Goal: Communication & Community: Answer question/provide support

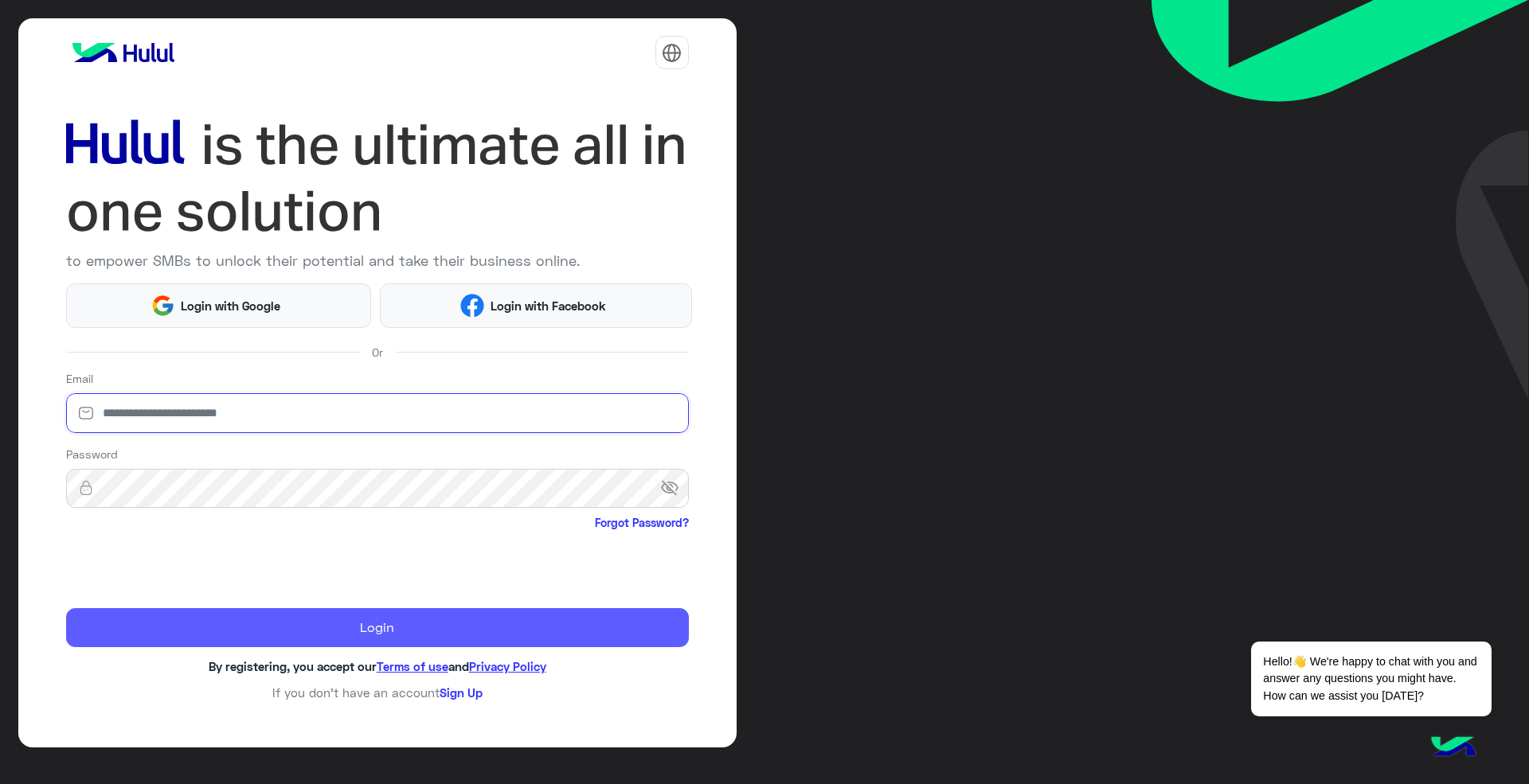
type input "**********"
click at [249, 635] on button "Login" at bounding box center [377, 627] width 623 height 39
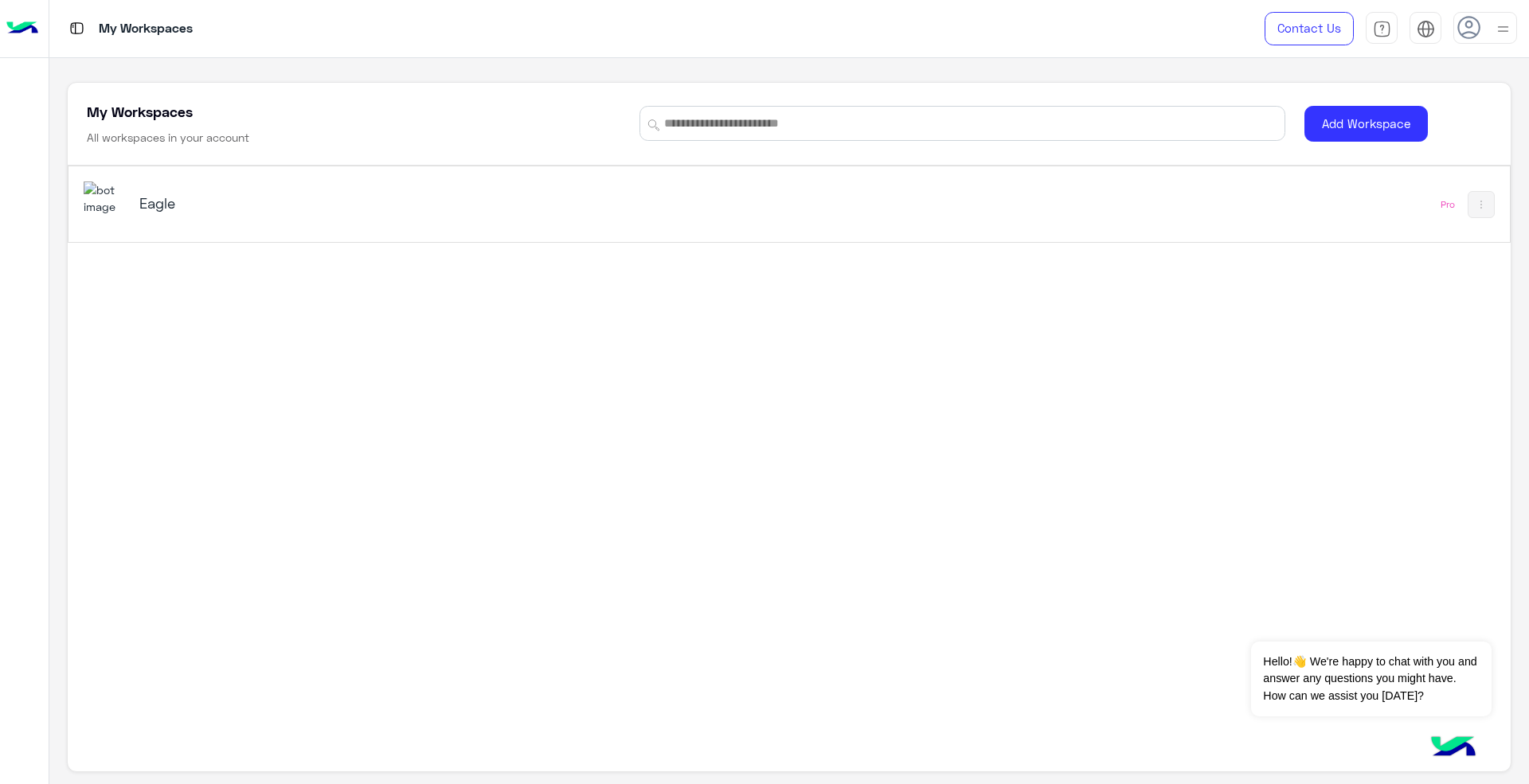
click at [1479, 35] on icon at bounding box center [1468, 28] width 24 height 24
click at [701, 201] on div "Eagle" at bounding box center [506, 204] width 847 height 46
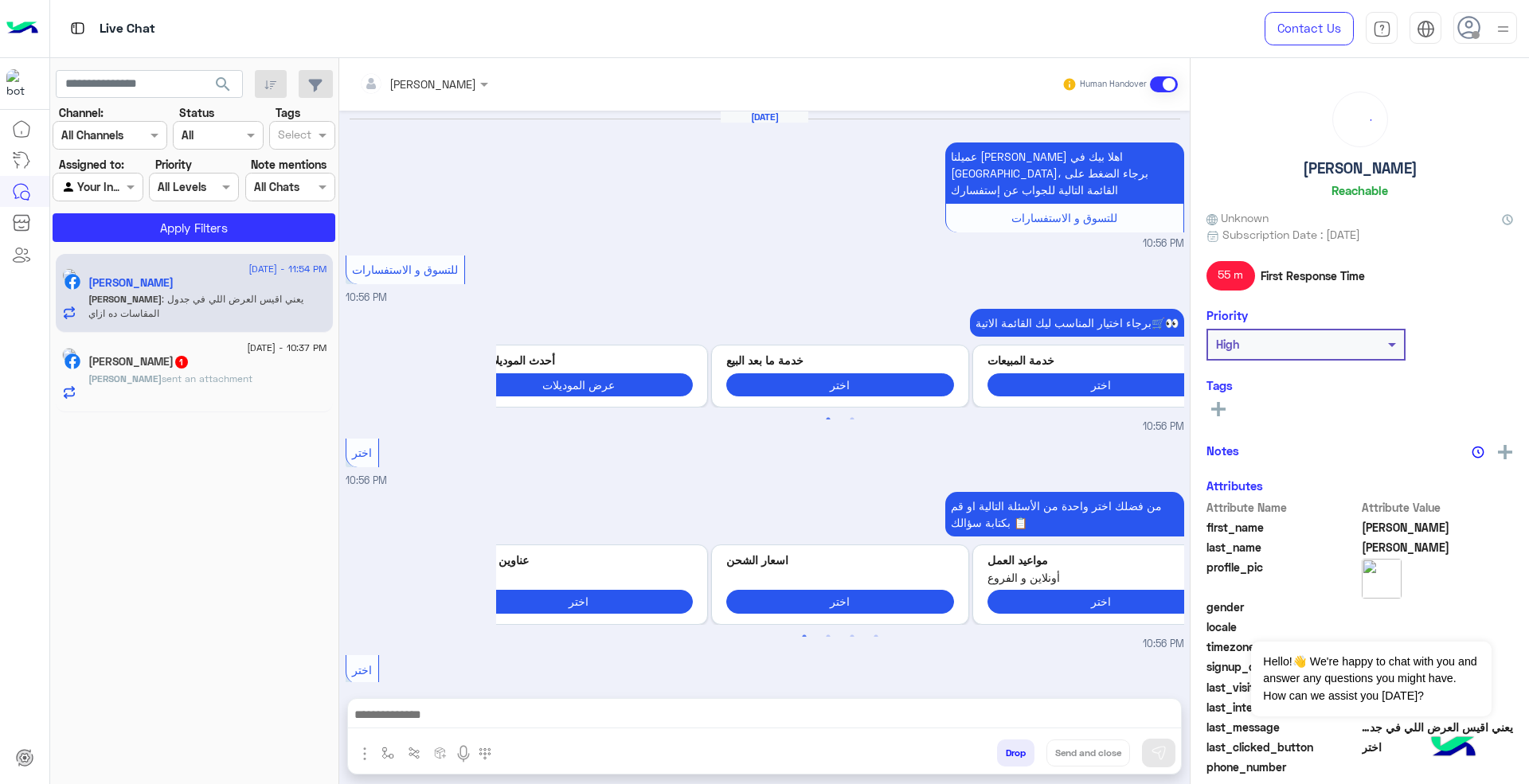
scroll to position [817, 0]
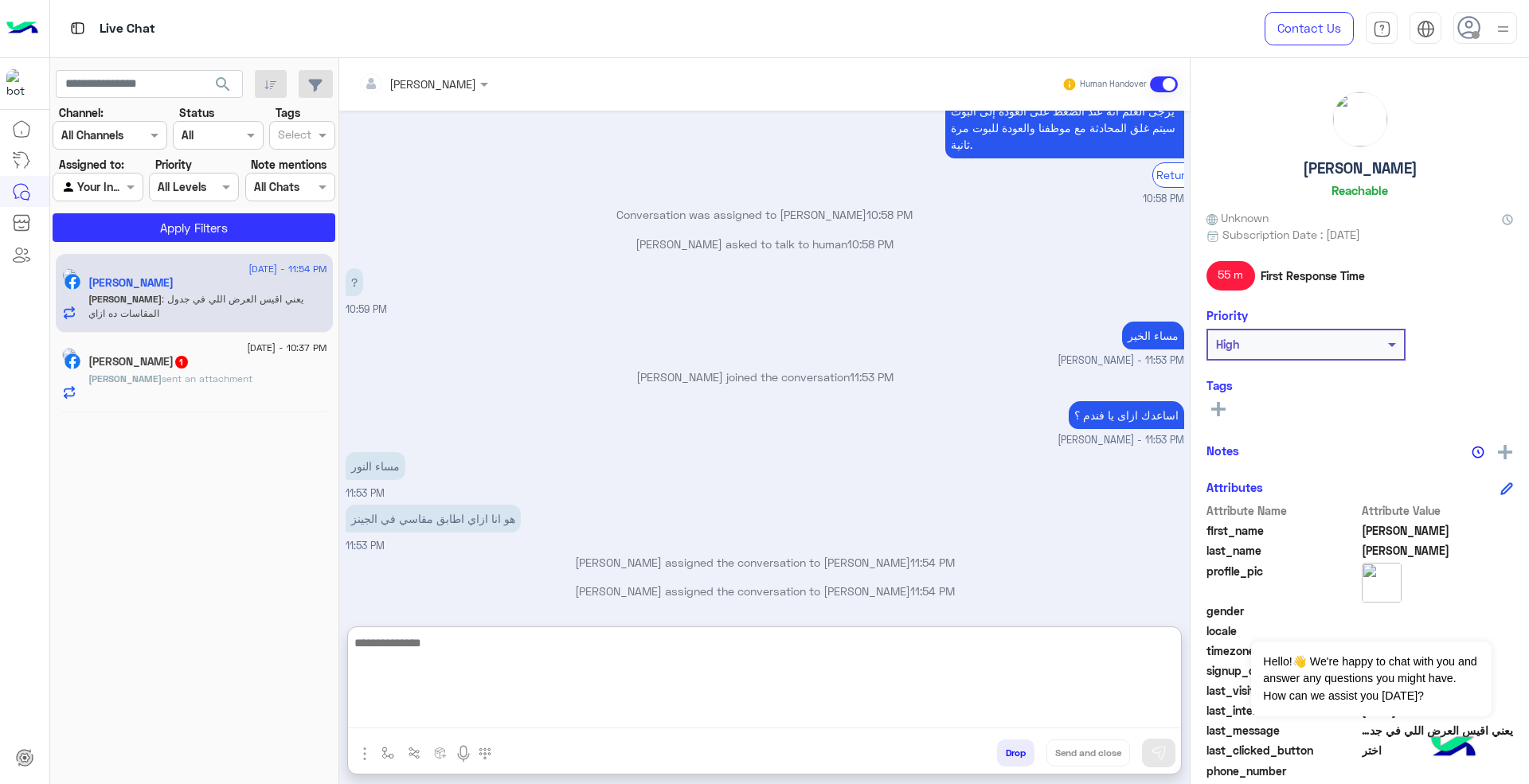
click at [609, 720] on textarea at bounding box center [764, 680] width 833 height 95
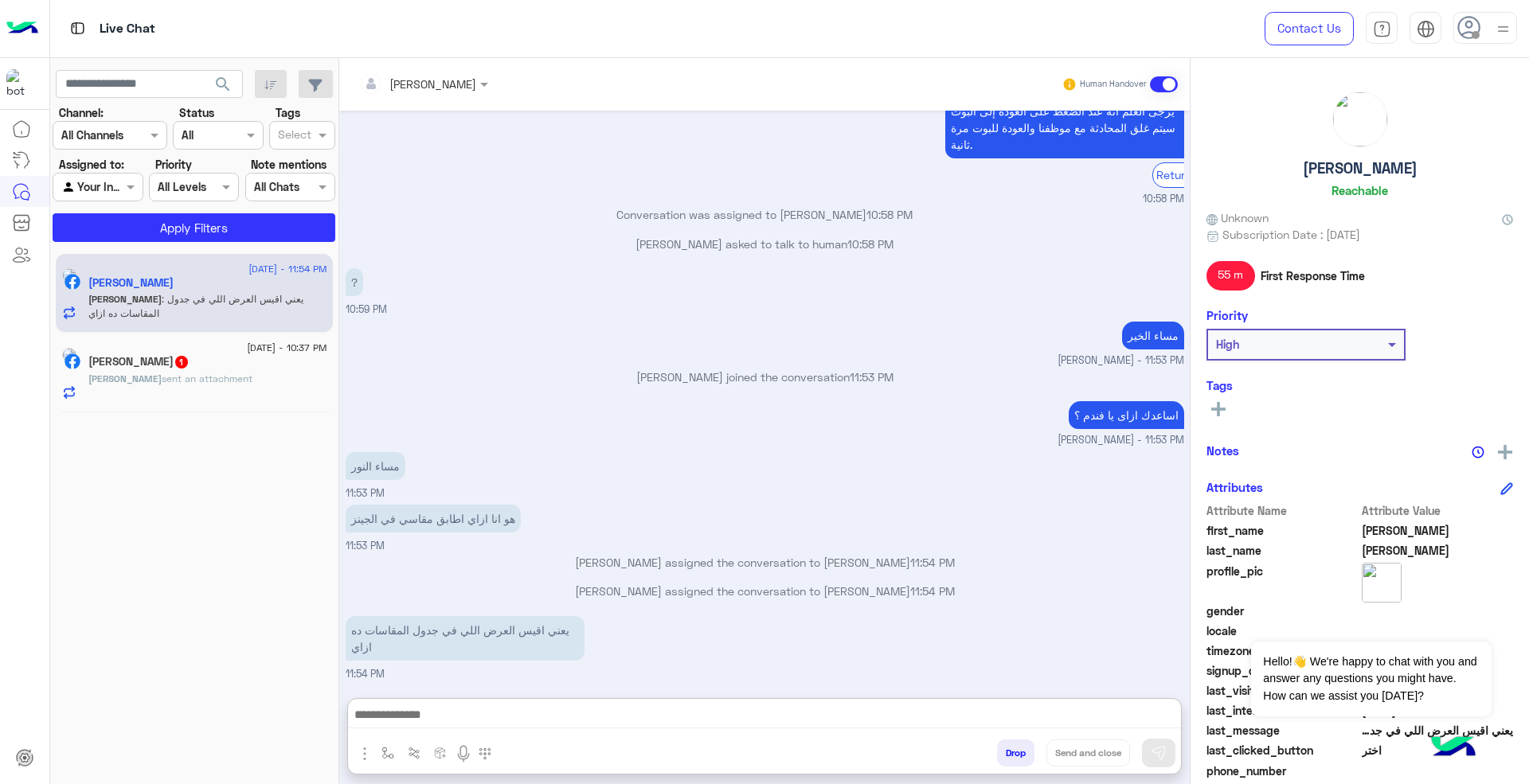
click at [1466, 37] on use at bounding box center [1468, 27] width 23 height 23
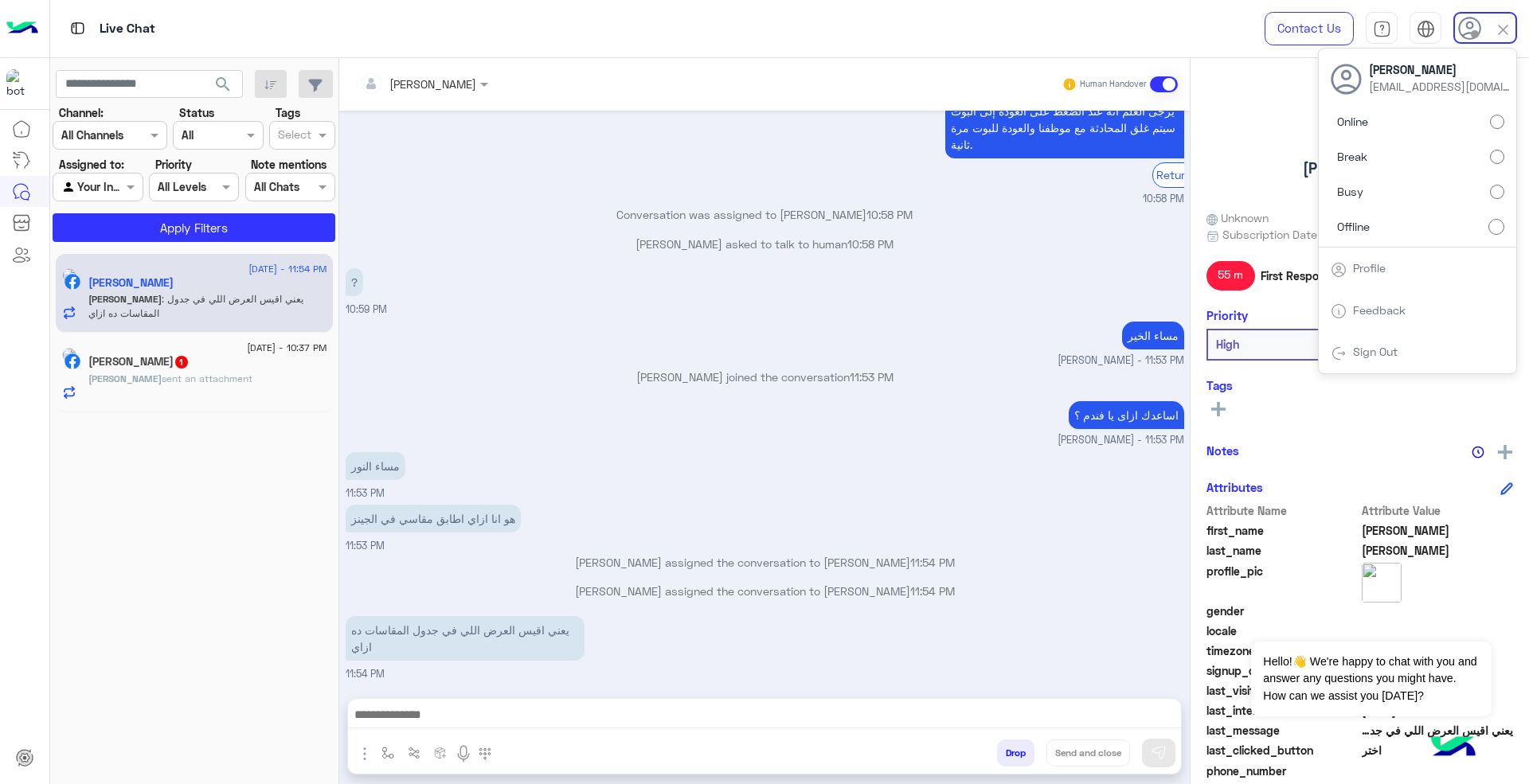
click at [1451, 123] on label "Online" at bounding box center [1416, 121] width 173 height 28
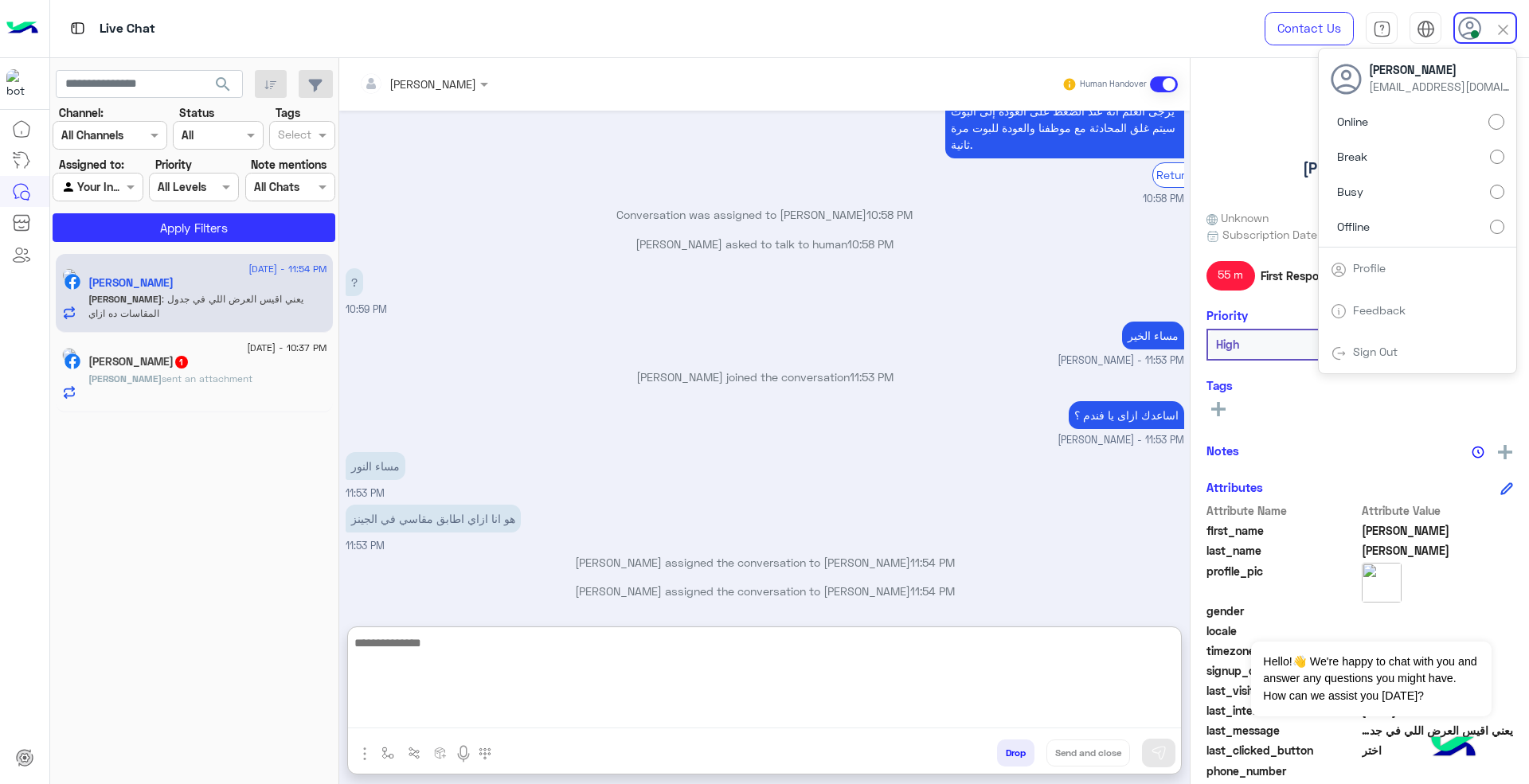
click at [793, 712] on textarea at bounding box center [764, 680] width 833 height 95
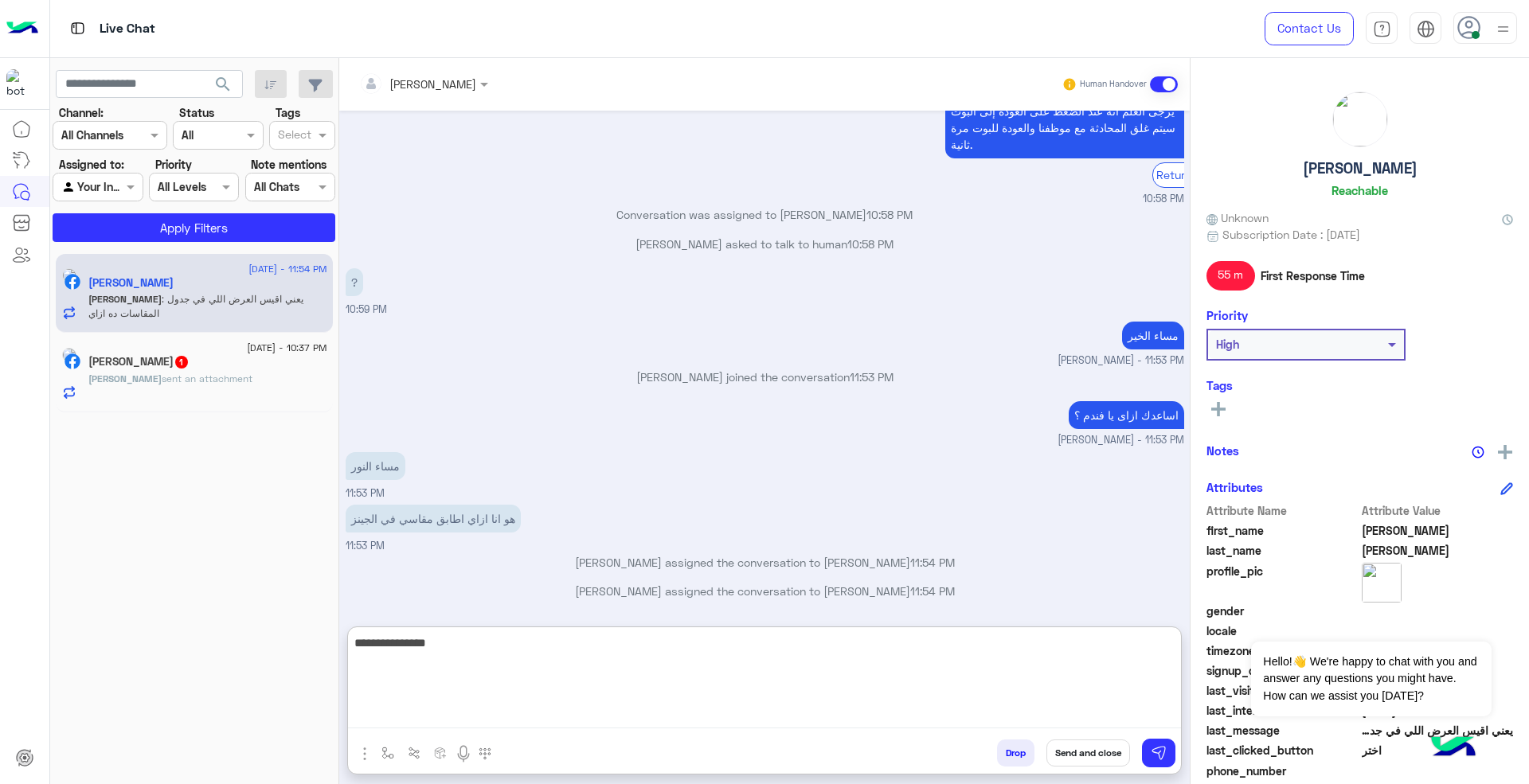
type textarea "**********"
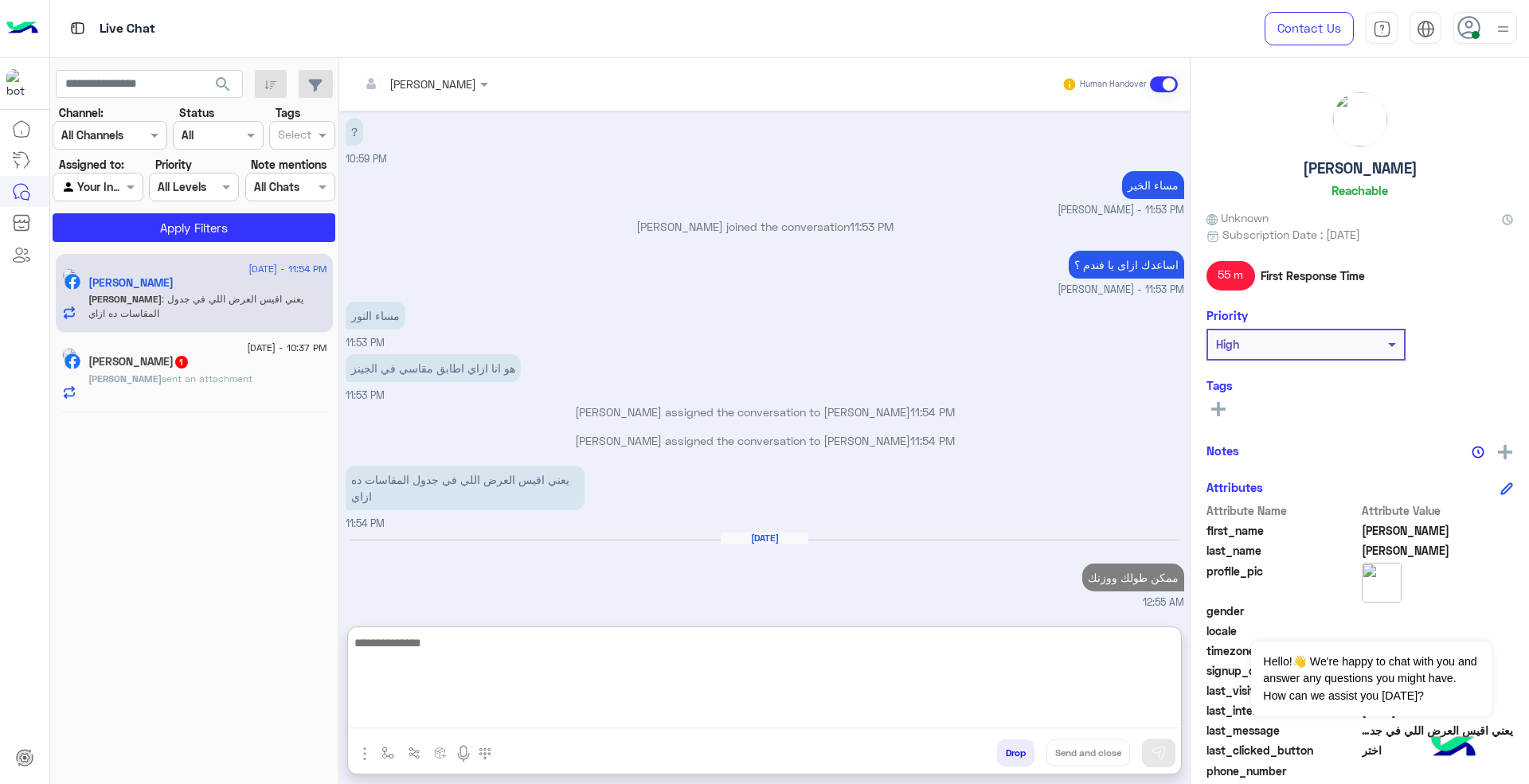
scroll to position [968, 0]
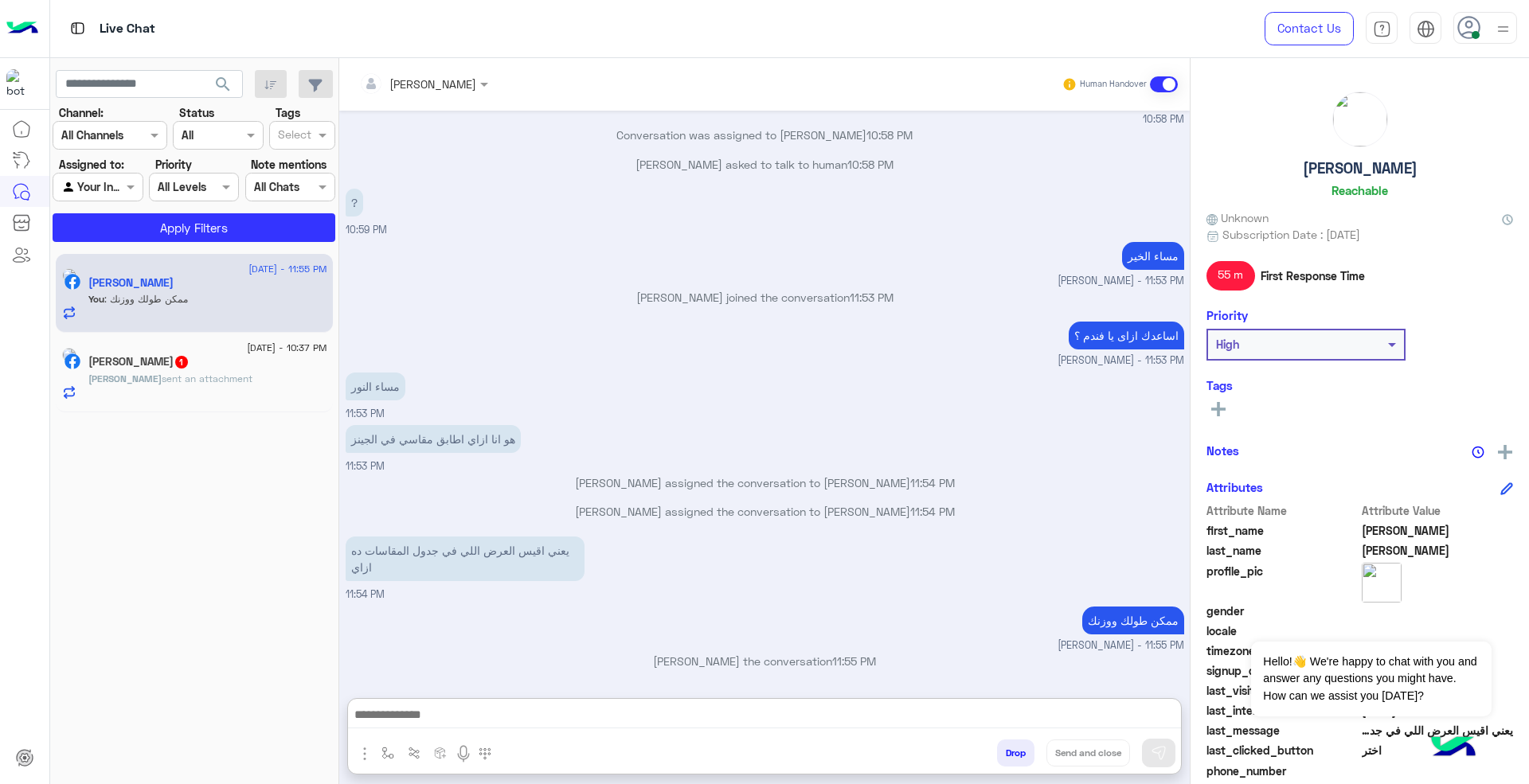
click at [210, 382] on span "sent an attachment" at bounding box center [206, 378] width 91 height 12
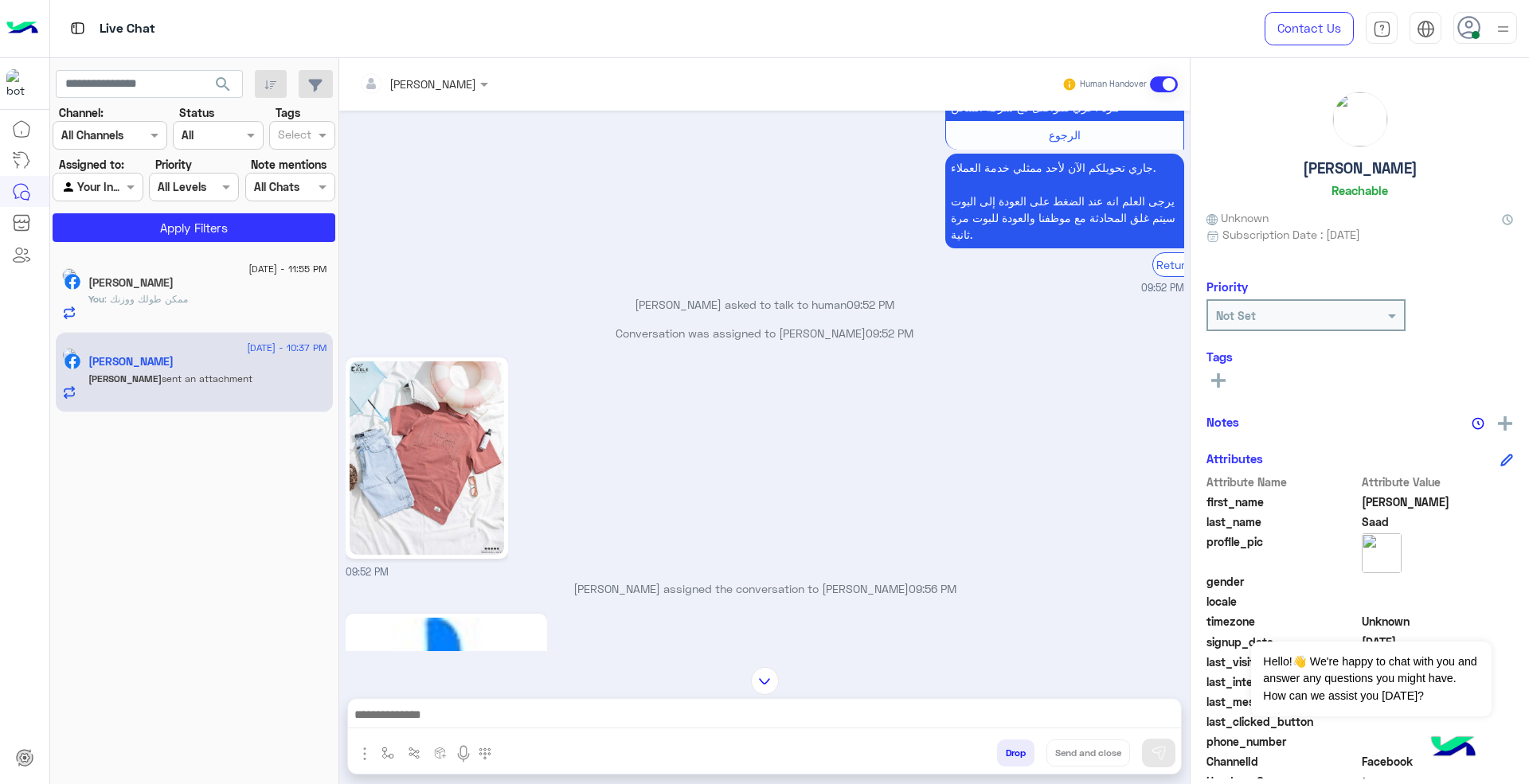
scroll to position [463, 0]
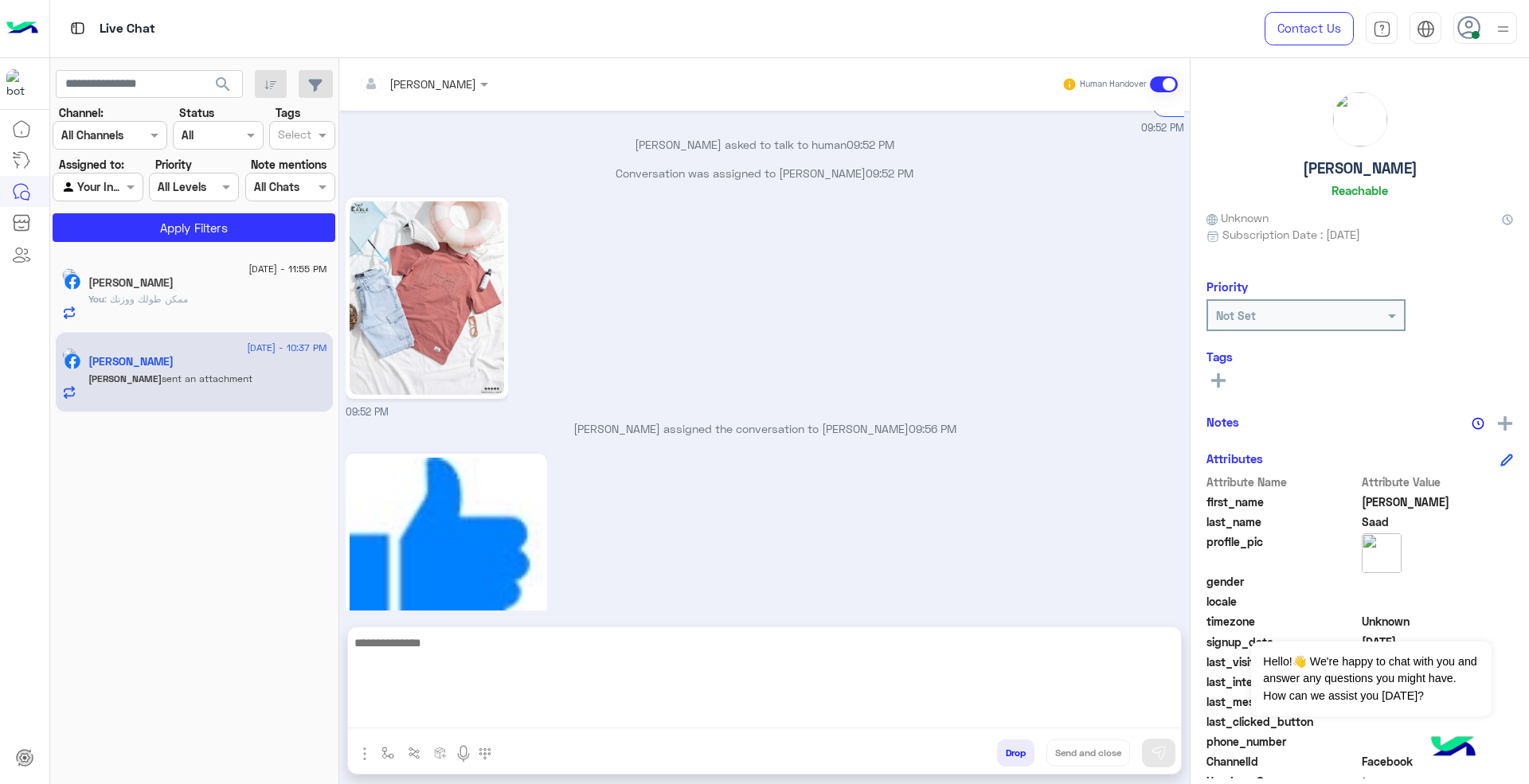
click at [863, 718] on textarea at bounding box center [764, 680] width 833 height 95
type textarea "*****"
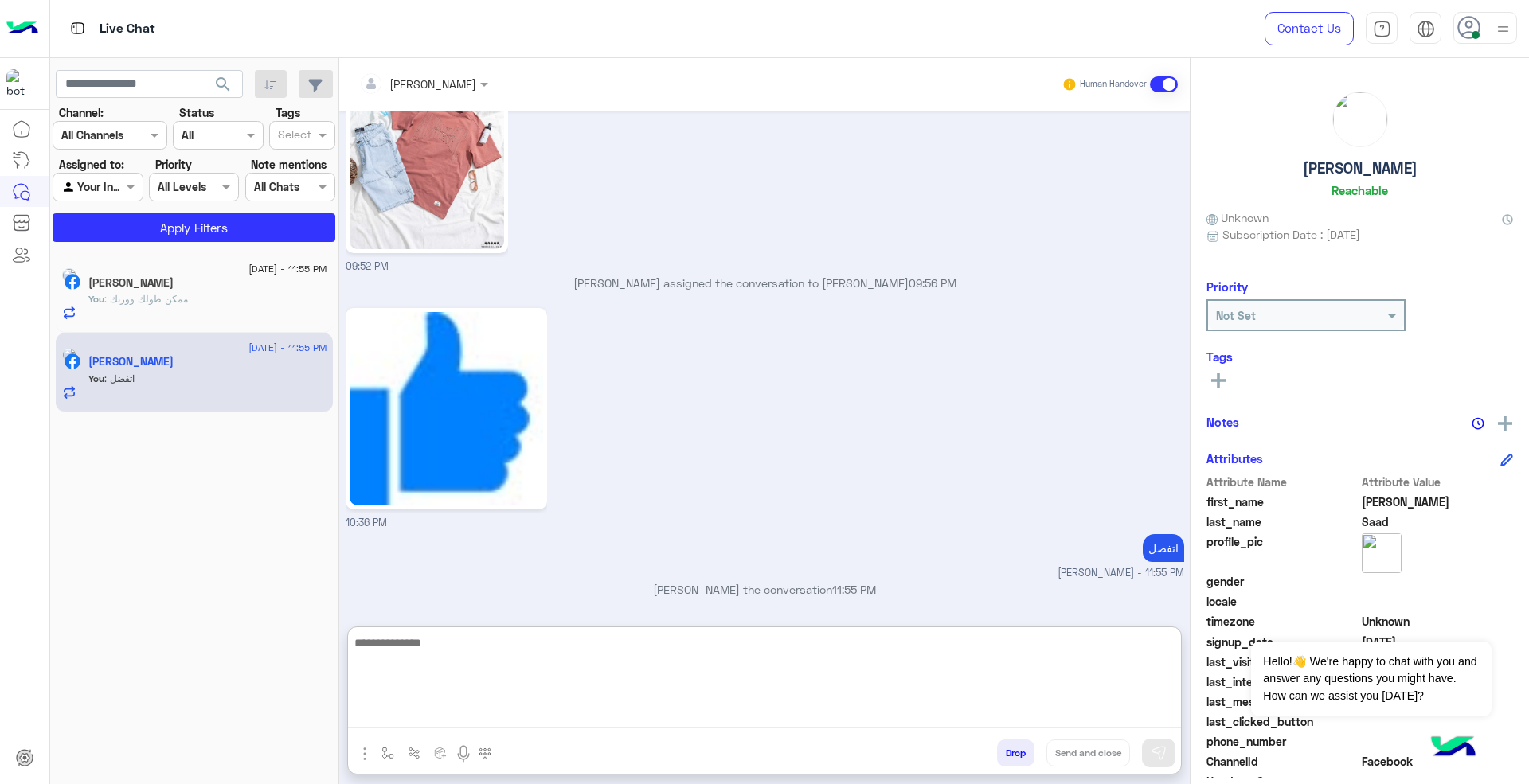
scroll to position [615, 0]
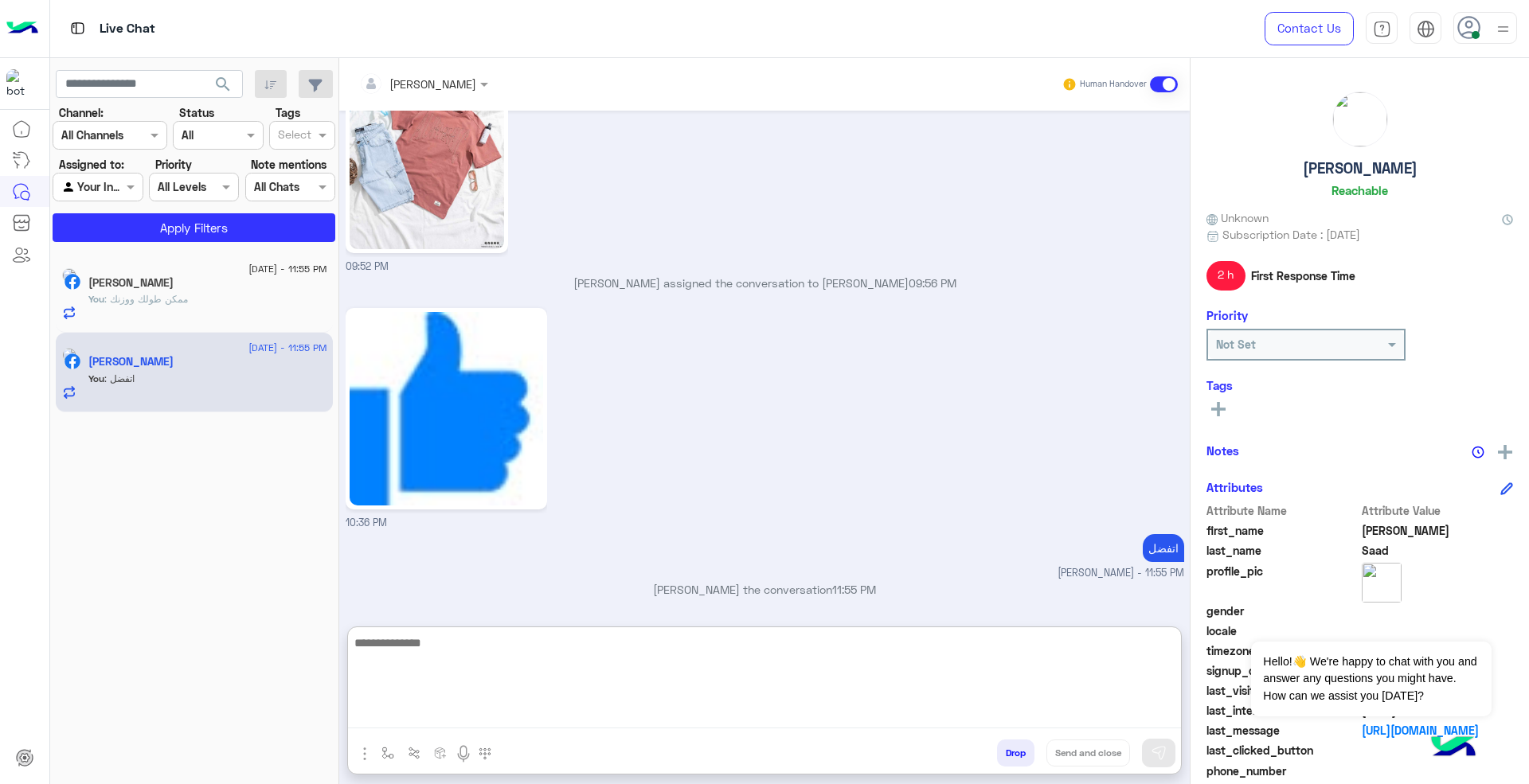
click at [657, 663] on textarea at bounding box center [764, 680] width 833 height 95
type textarea "**********"
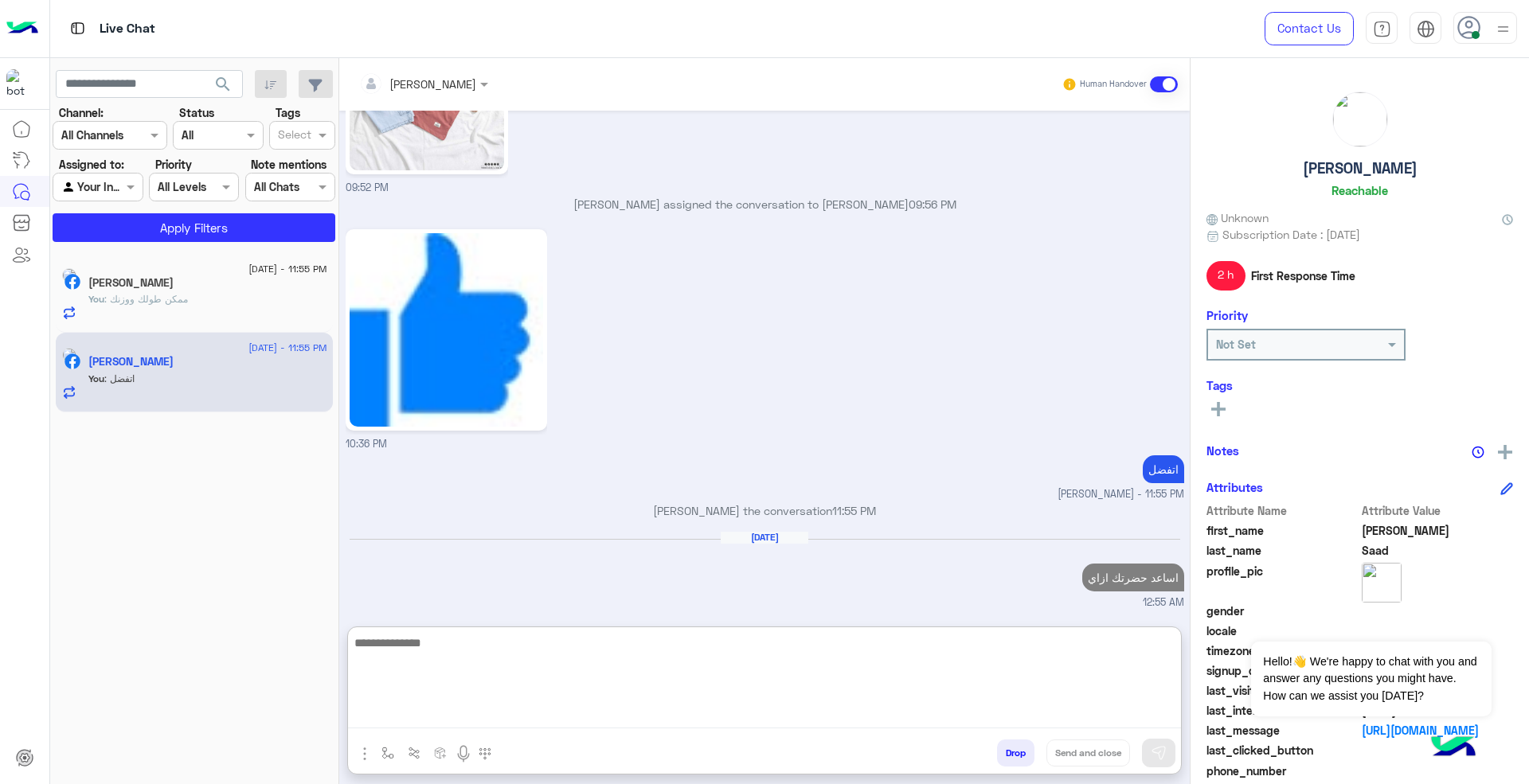
type textarea "*"
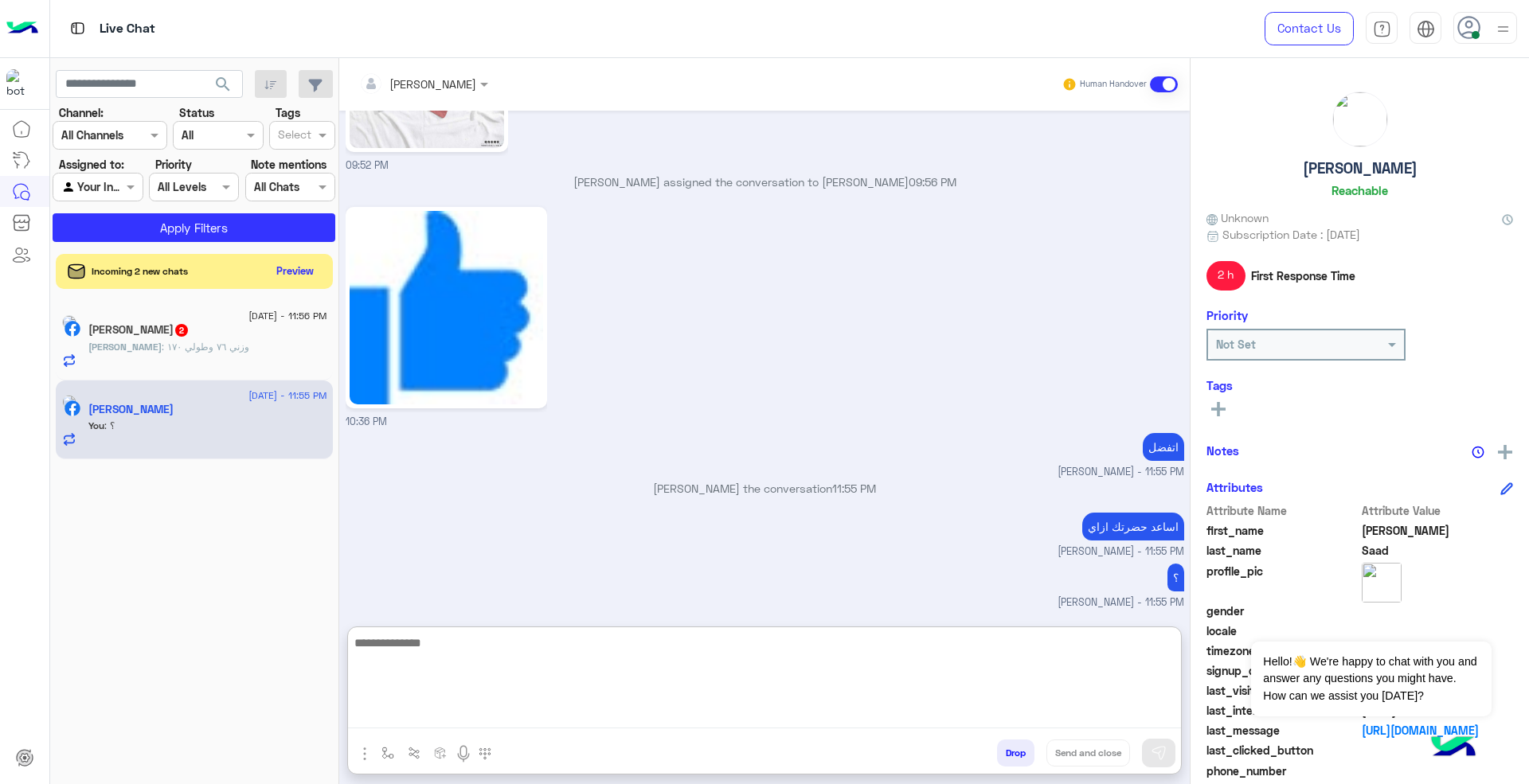
scroll to position [716, 0]
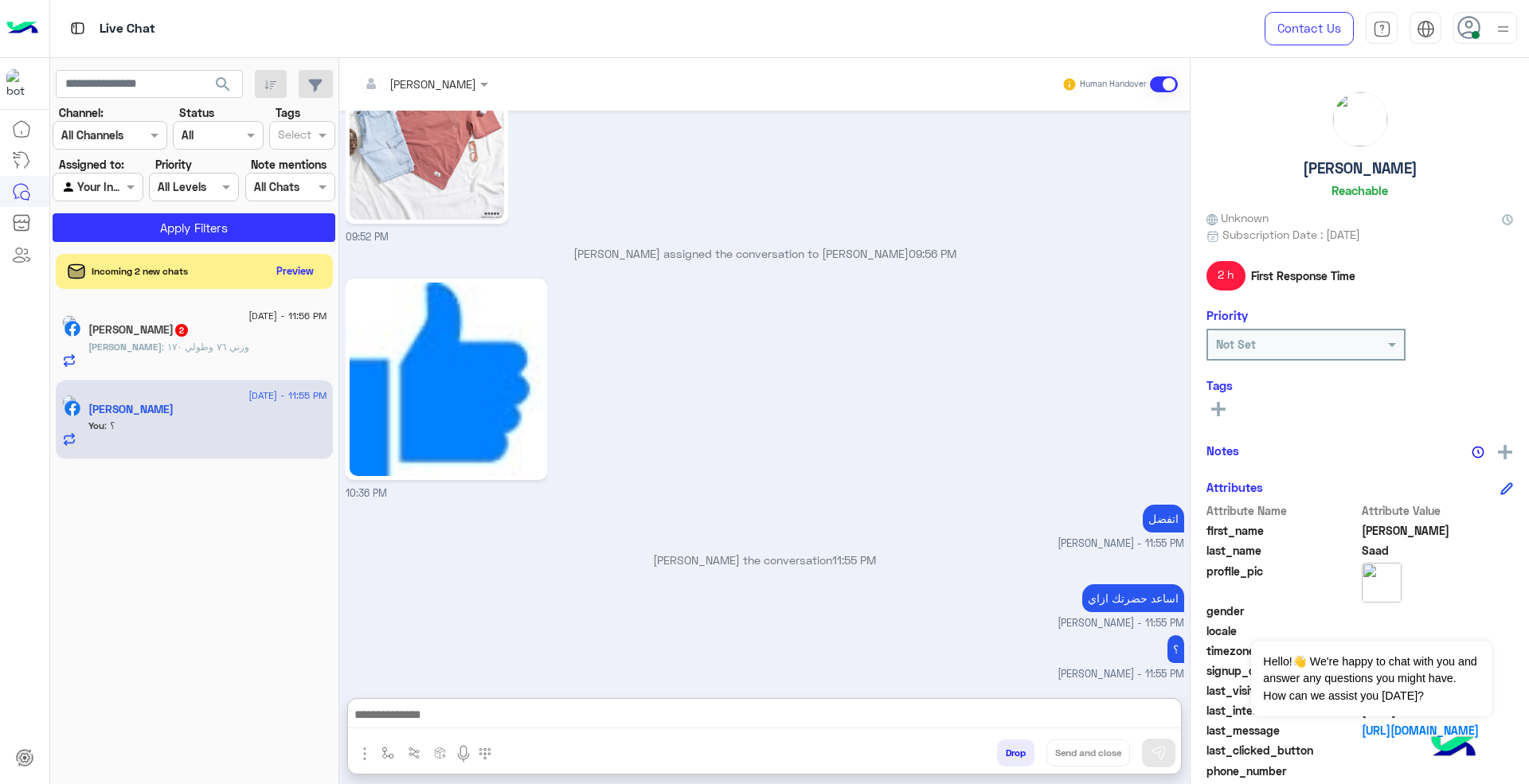
click at [1484, 29] on div at bounding box center [1484, 28] width 63 height 32
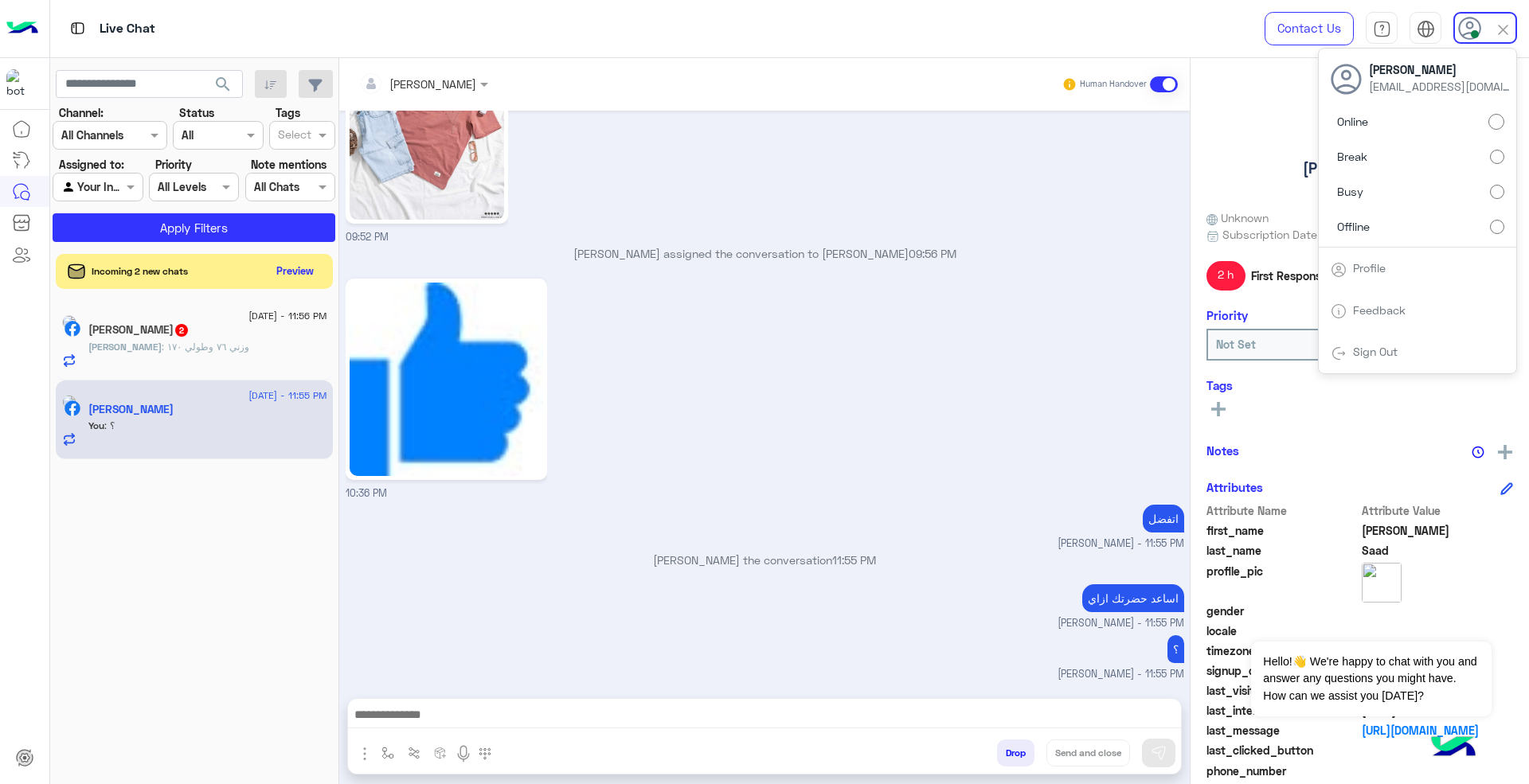
scroll to position [644, 0]
click at [1488, 220] on label "Offline" at bounding box center [1416, 226] width 173 height 28
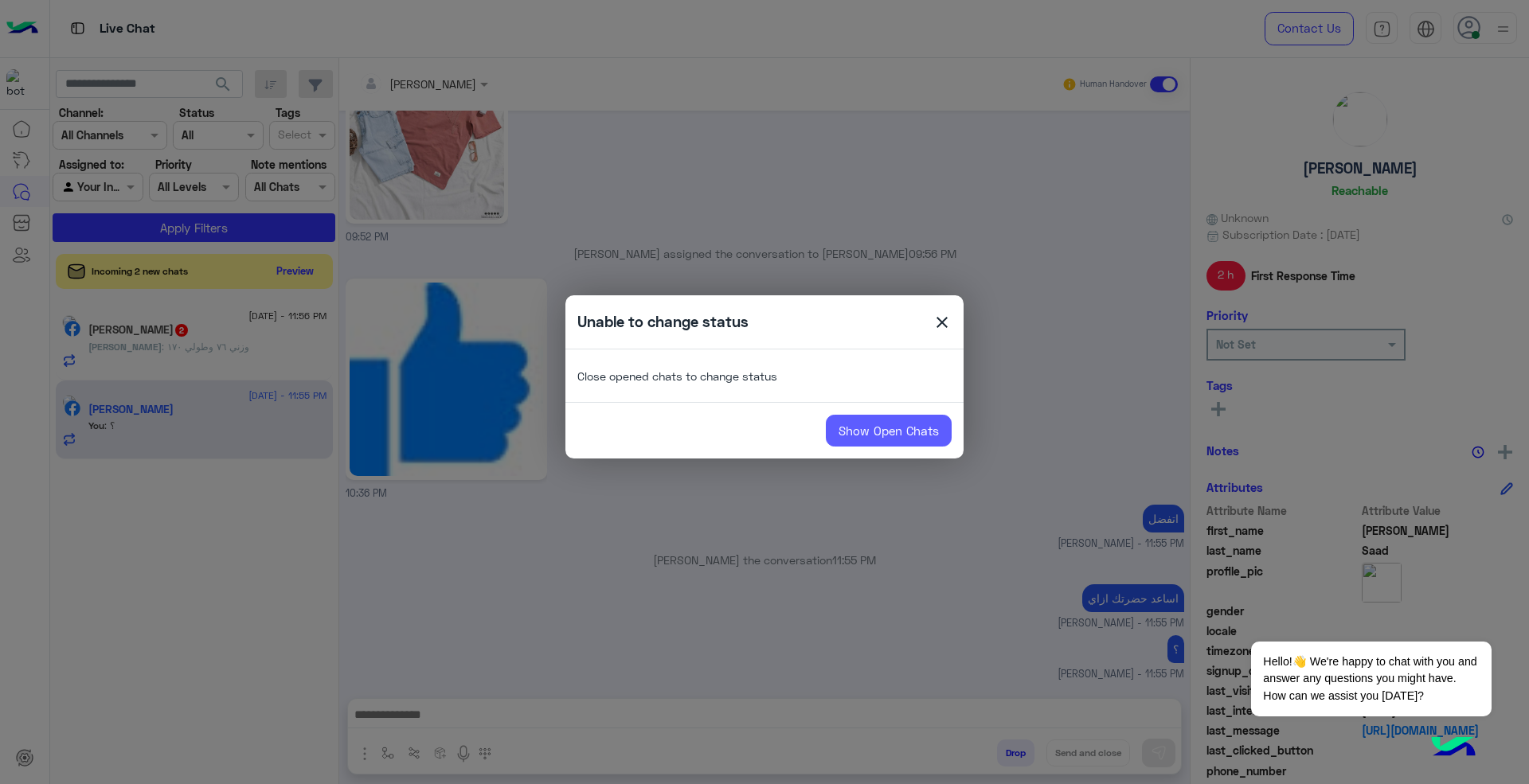
click at [877, 427] on link "Show Open Chats" at bounding box center [888, 430] width 126 height 32
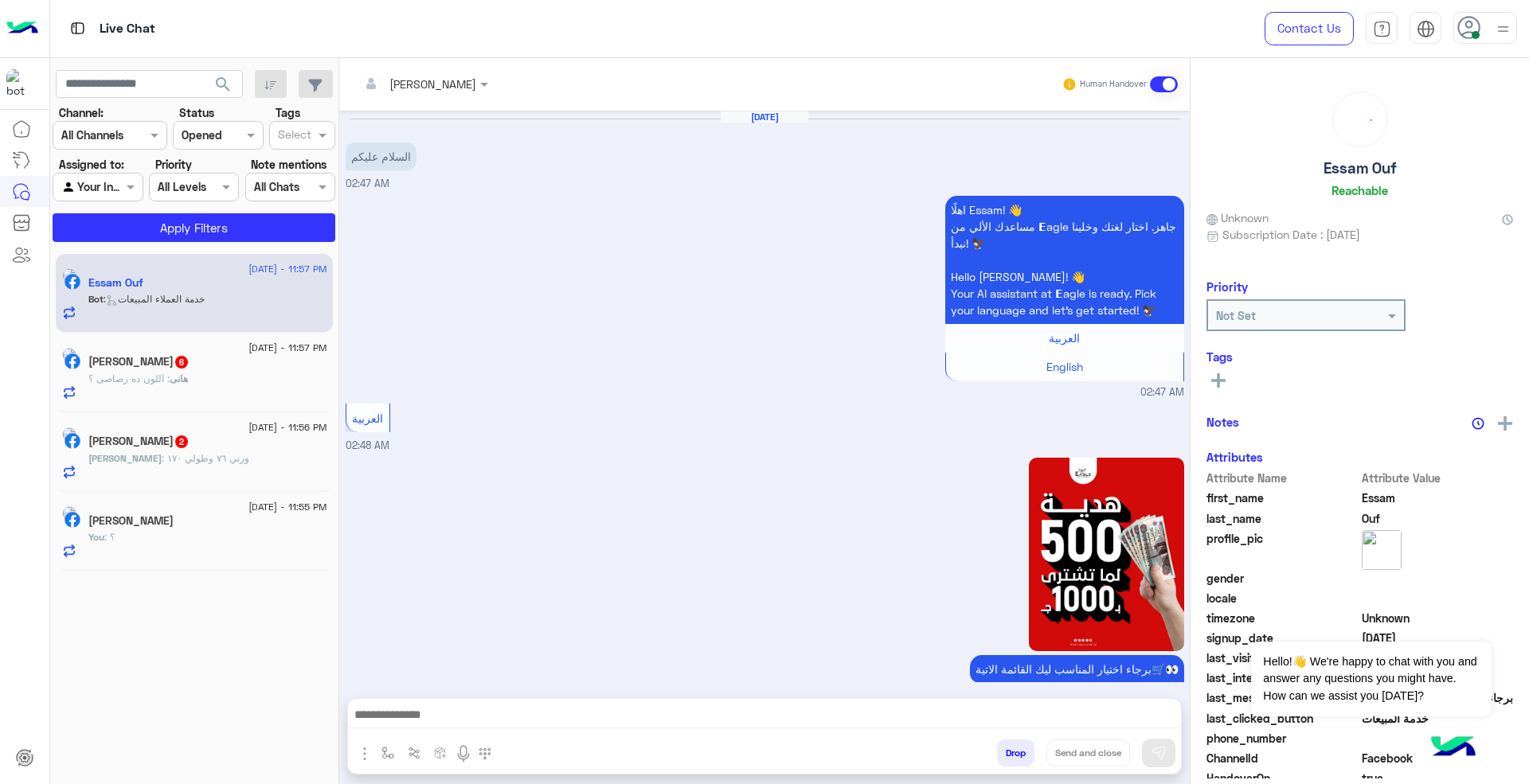
scroll to position [944, 0]
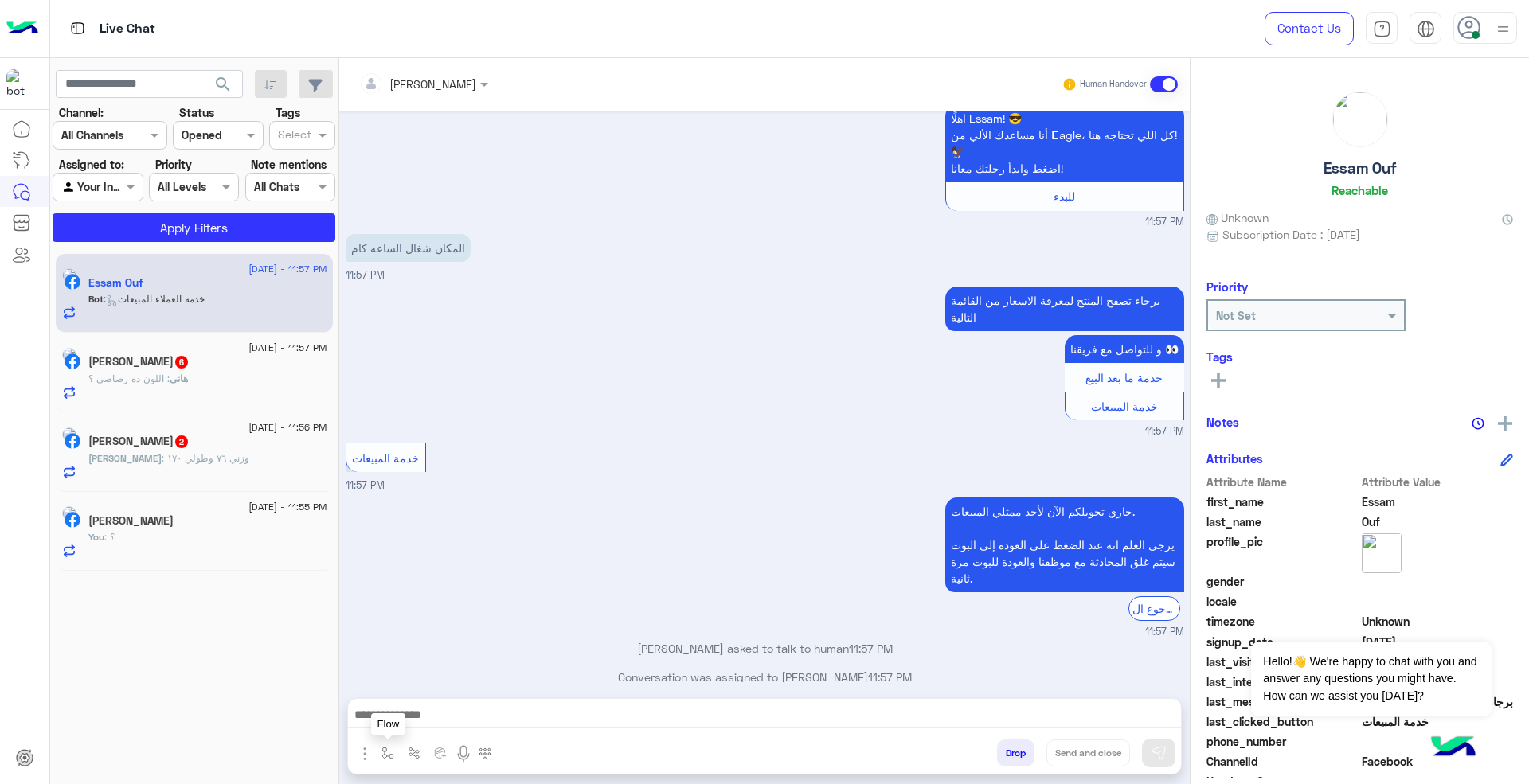
click at [392, 755] on img "button" at bounding box center [388, 753] width 13 height 13
click at [456, 713] on div at bounding box center [436, 718] width 120 height 20
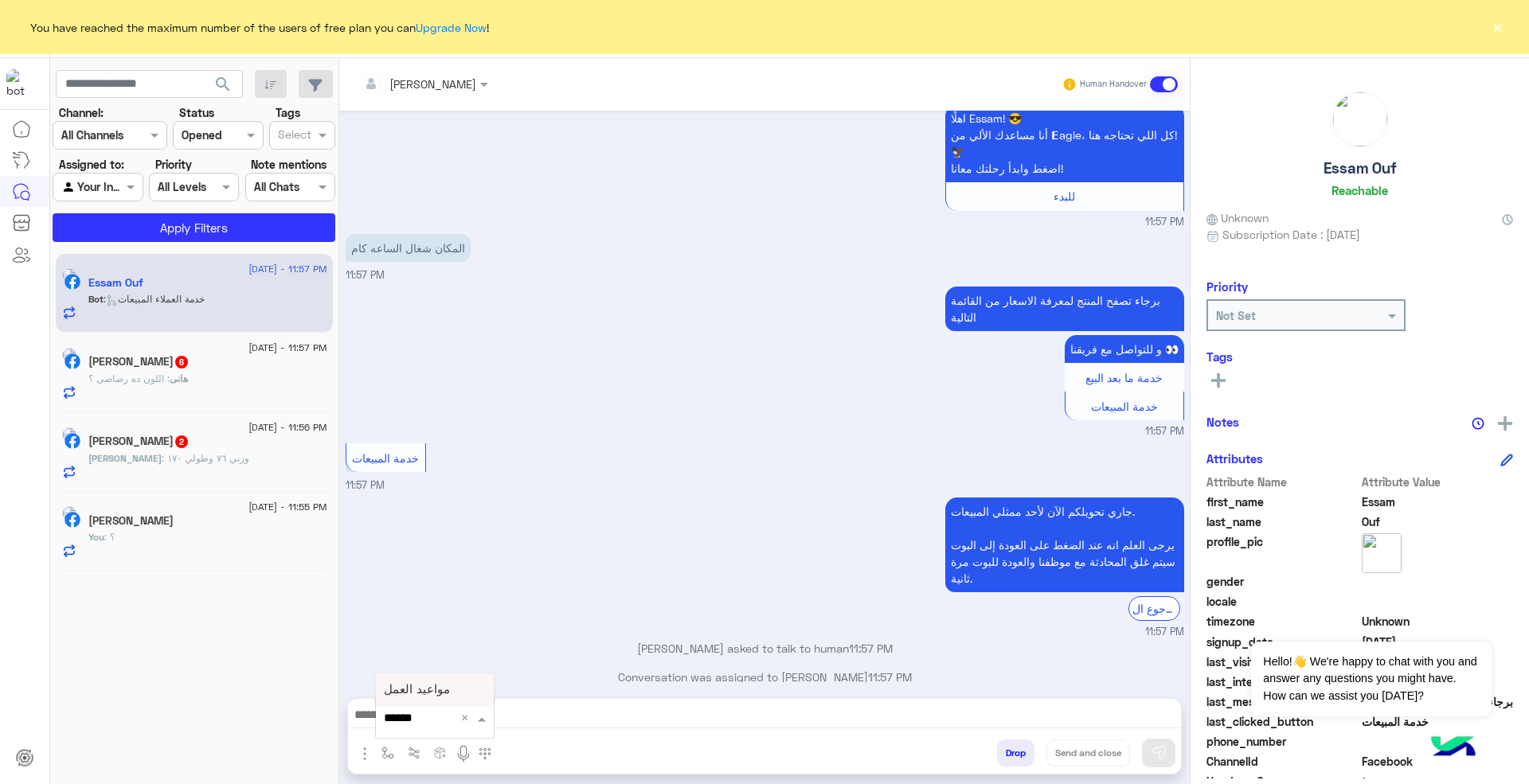
type input "******"
click at [471, 694] on div "مواعيد العمل" at bounding box center [435, 690] width 117 height 31
type textarea "**********"
click at [1116, 742] on button "Send and close" at bounding box center [1088, 753] width 83 height 28
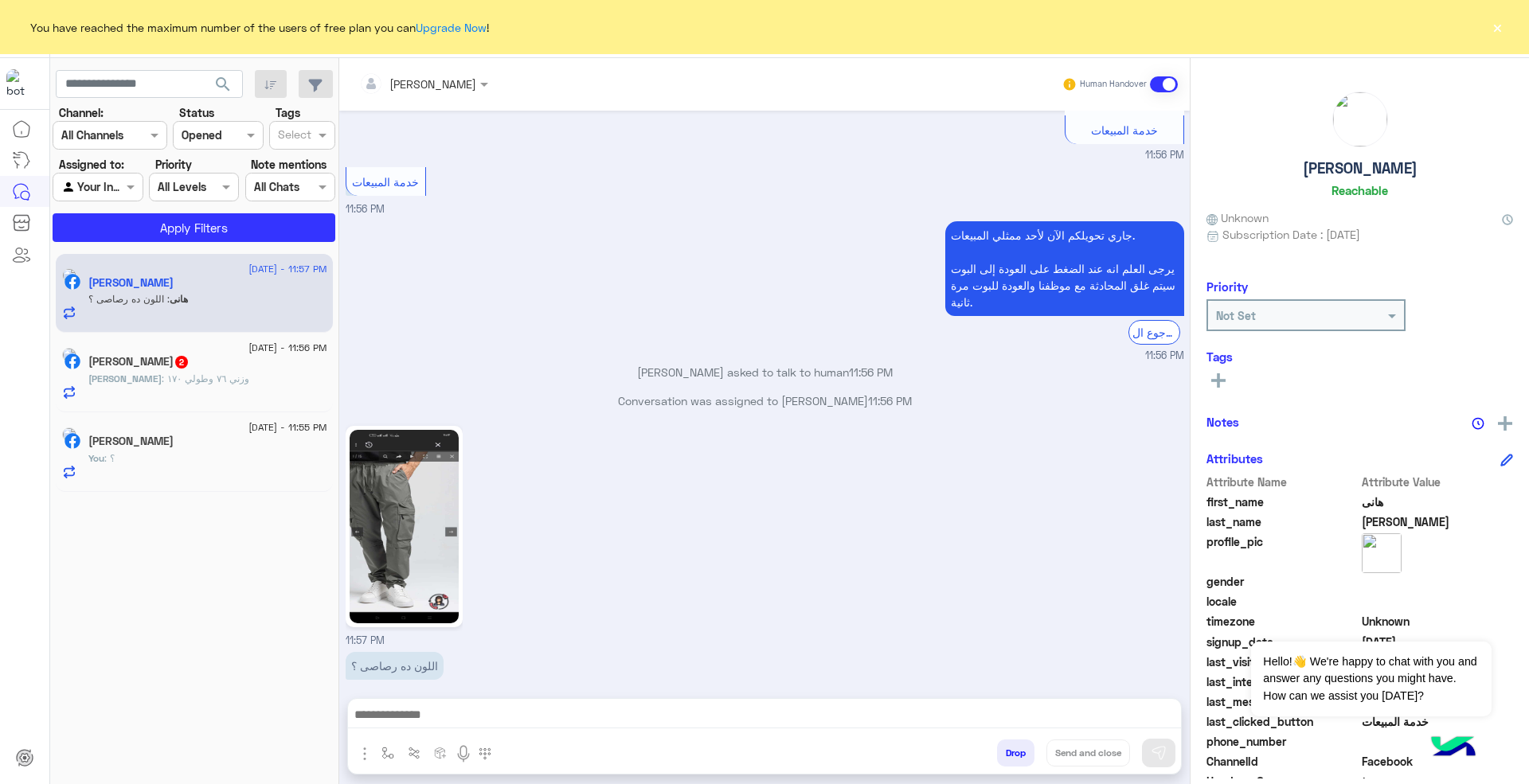
scroll to position [736, 0]
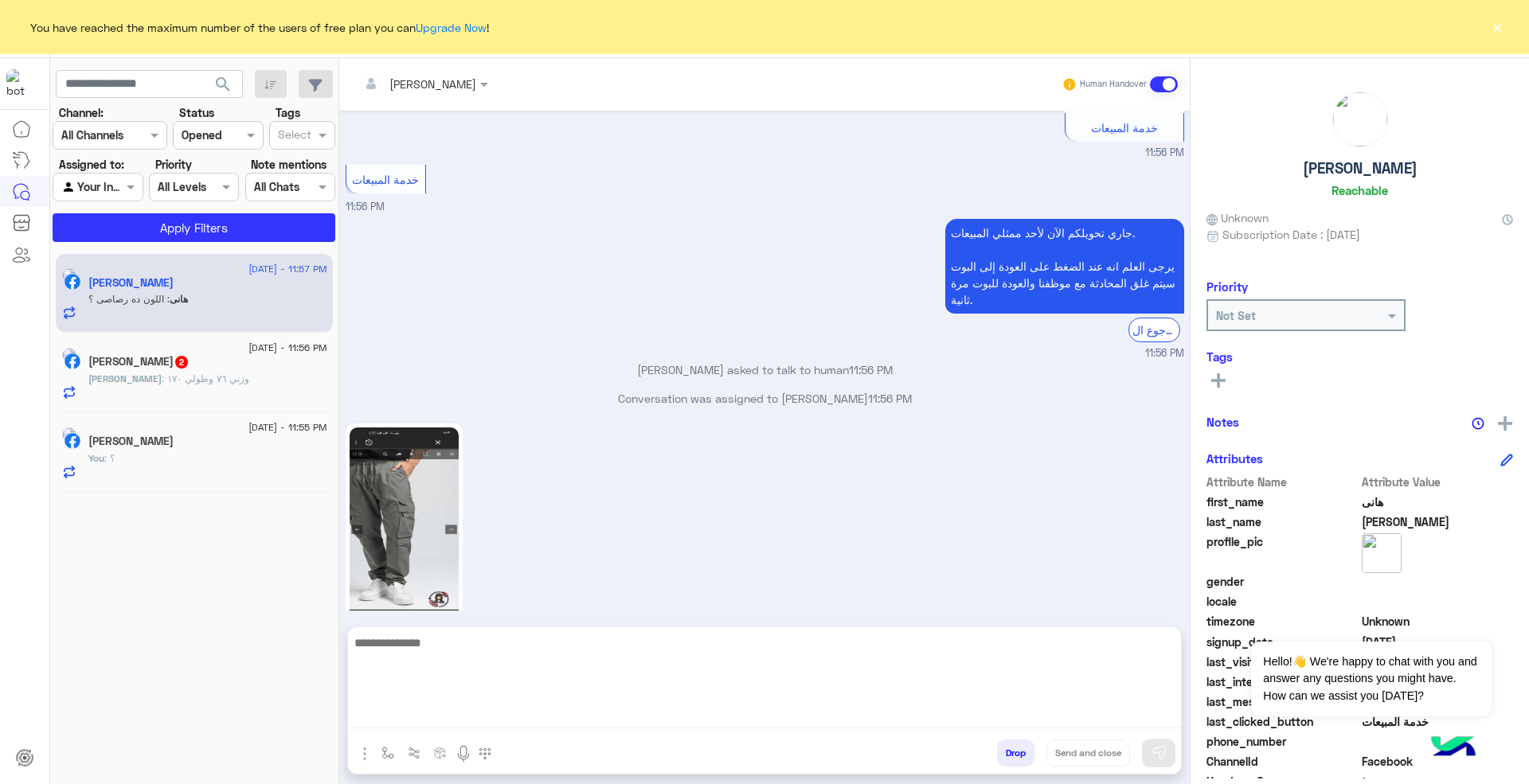
click at [635, 721] on textarea at bounding box center [764, 680] width 833 height 95
type textarea "**********"
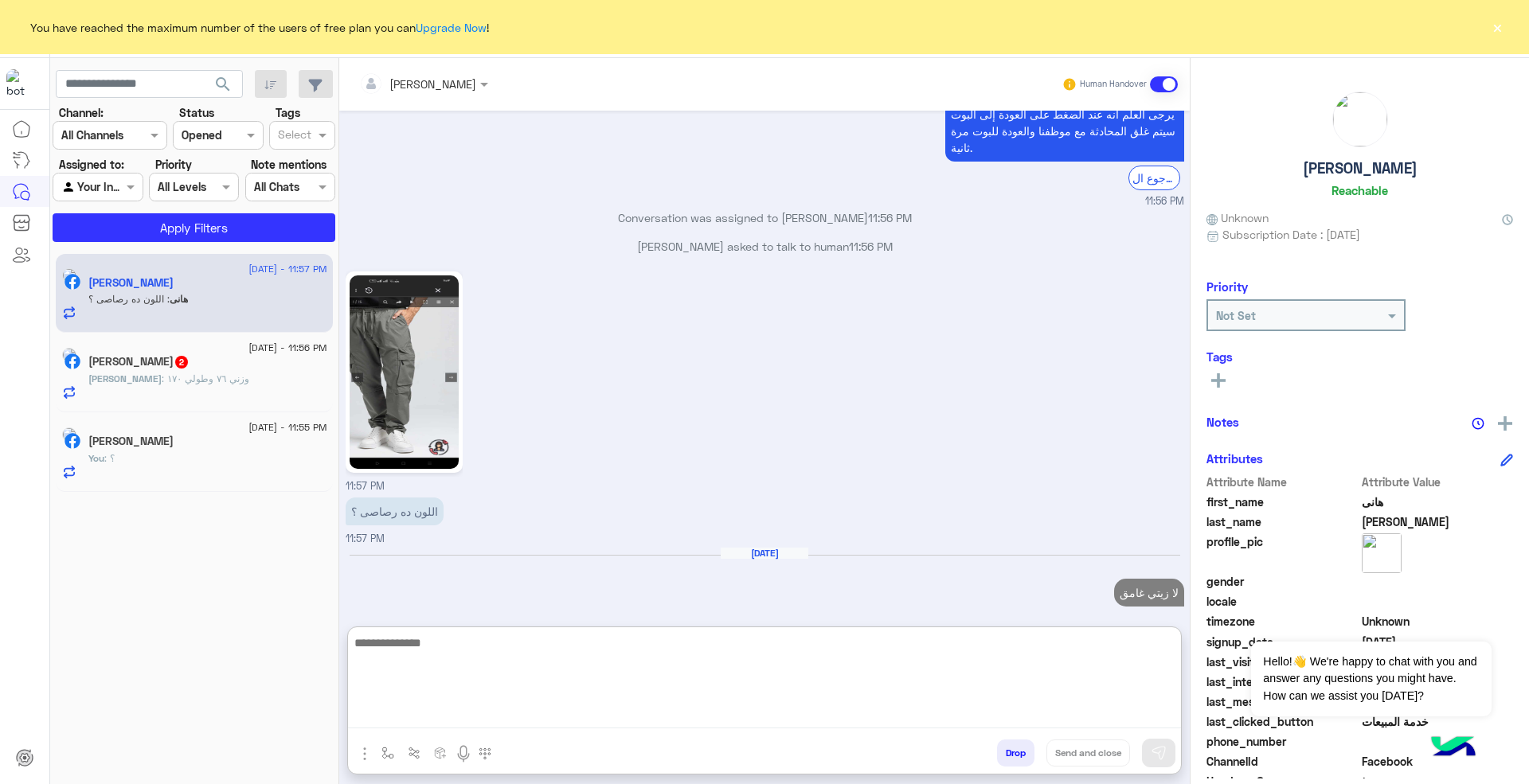
scroll to position [889, 0]
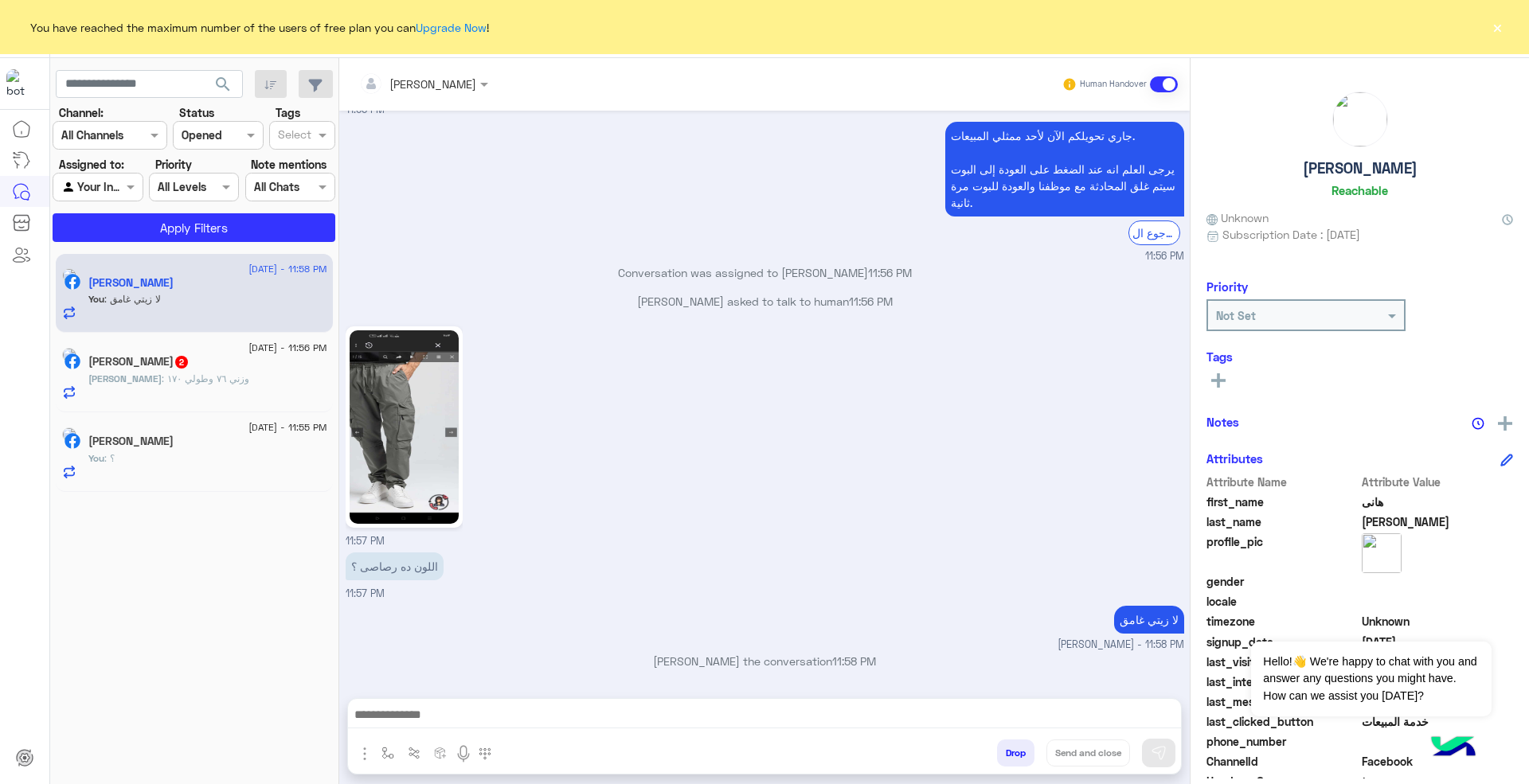
click at [234, 395] on div "[PERSON_NAME] : وزني ٧٦ وطولي ١٧٠" at bounding box center [207, 385] width 238 height 28
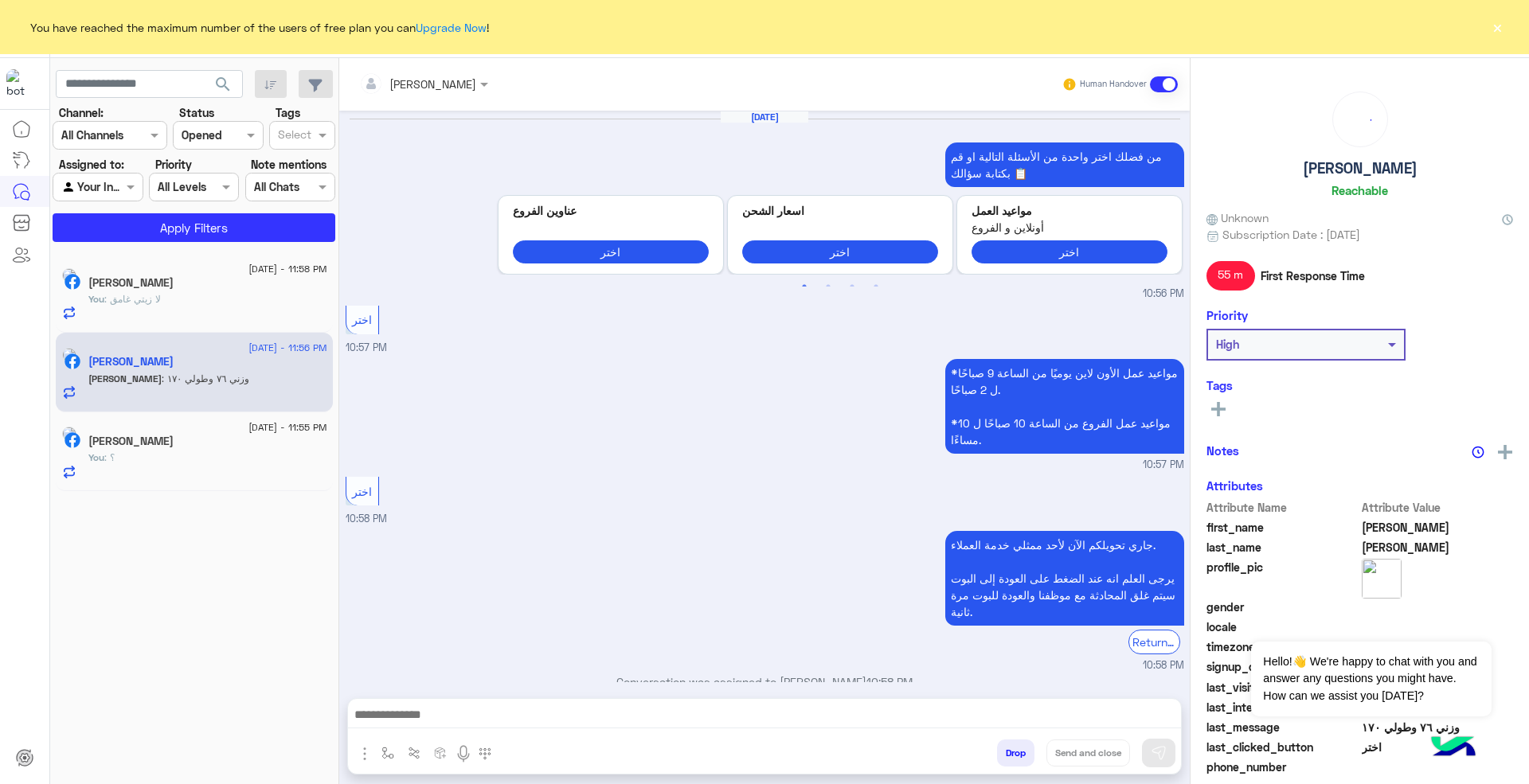
scroll to position [703, 0]
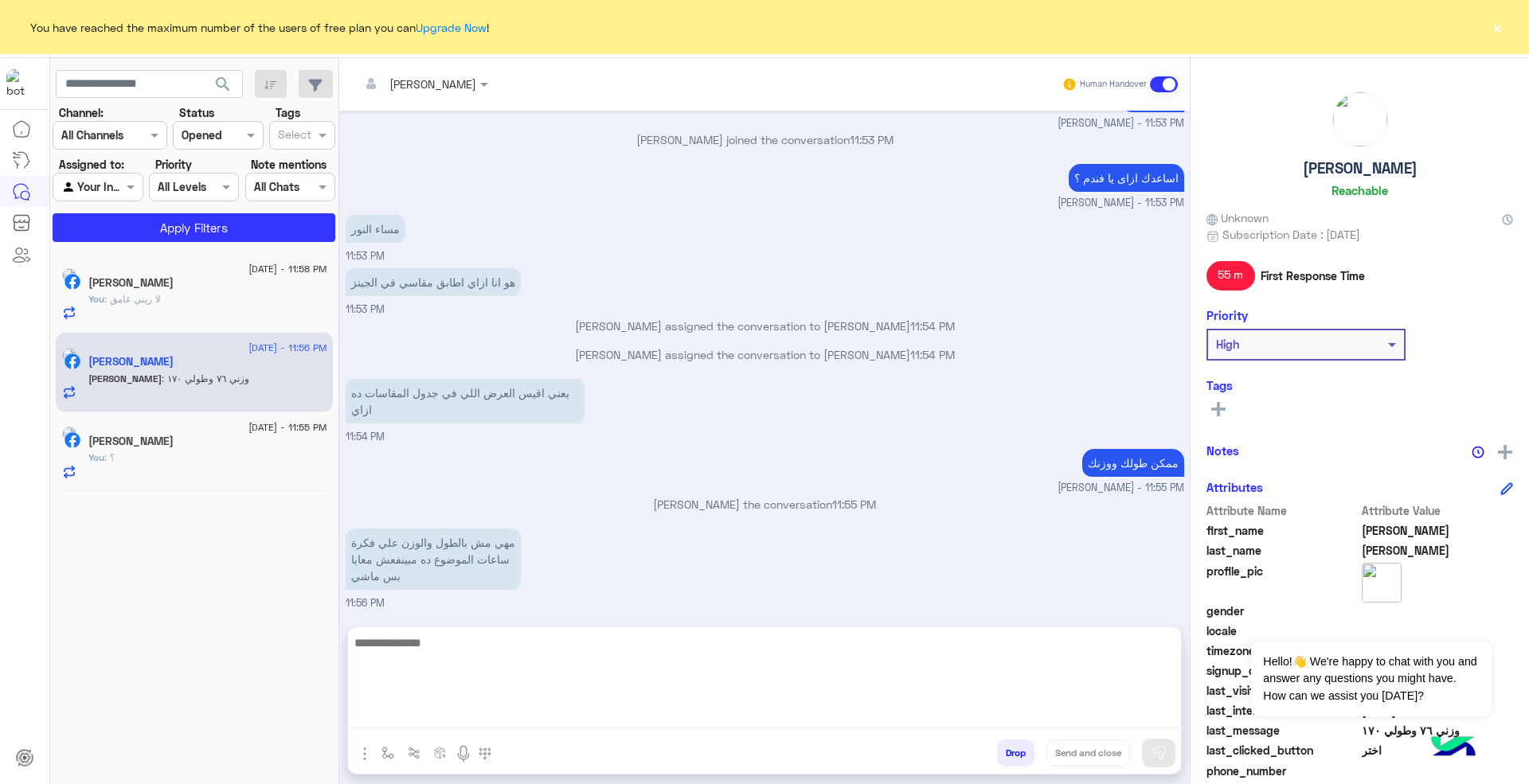
click at [712, 720] on textarea at bounding box center [764, 680] width 833 height 95
click at [493, 672] on textarea at bounding box center [764, 680] width 833 height 95
paste textarea "**********"
type textarea "**********"
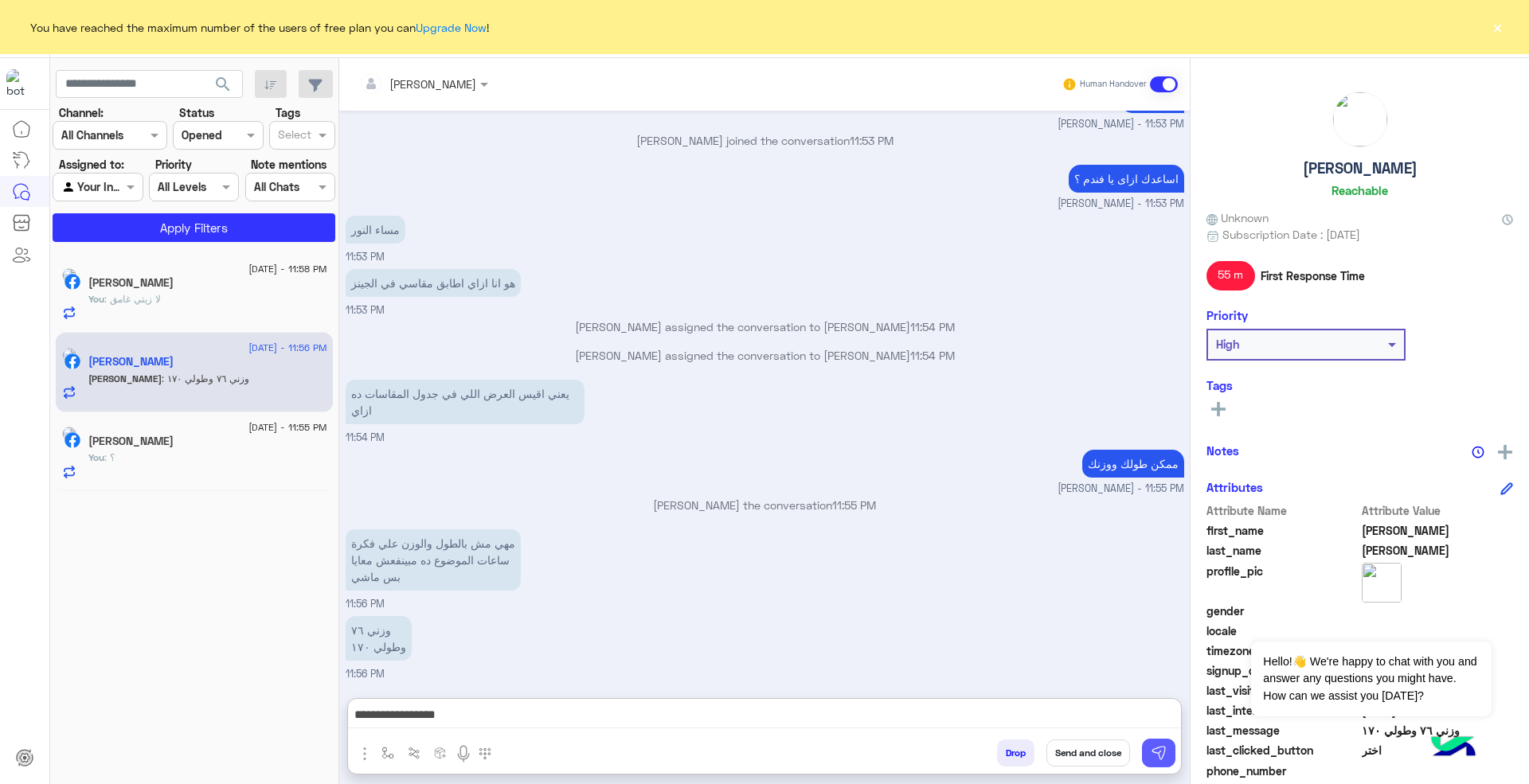
click at [1163, 756] on img at bounding box center [1158, 752] width 16 height 16
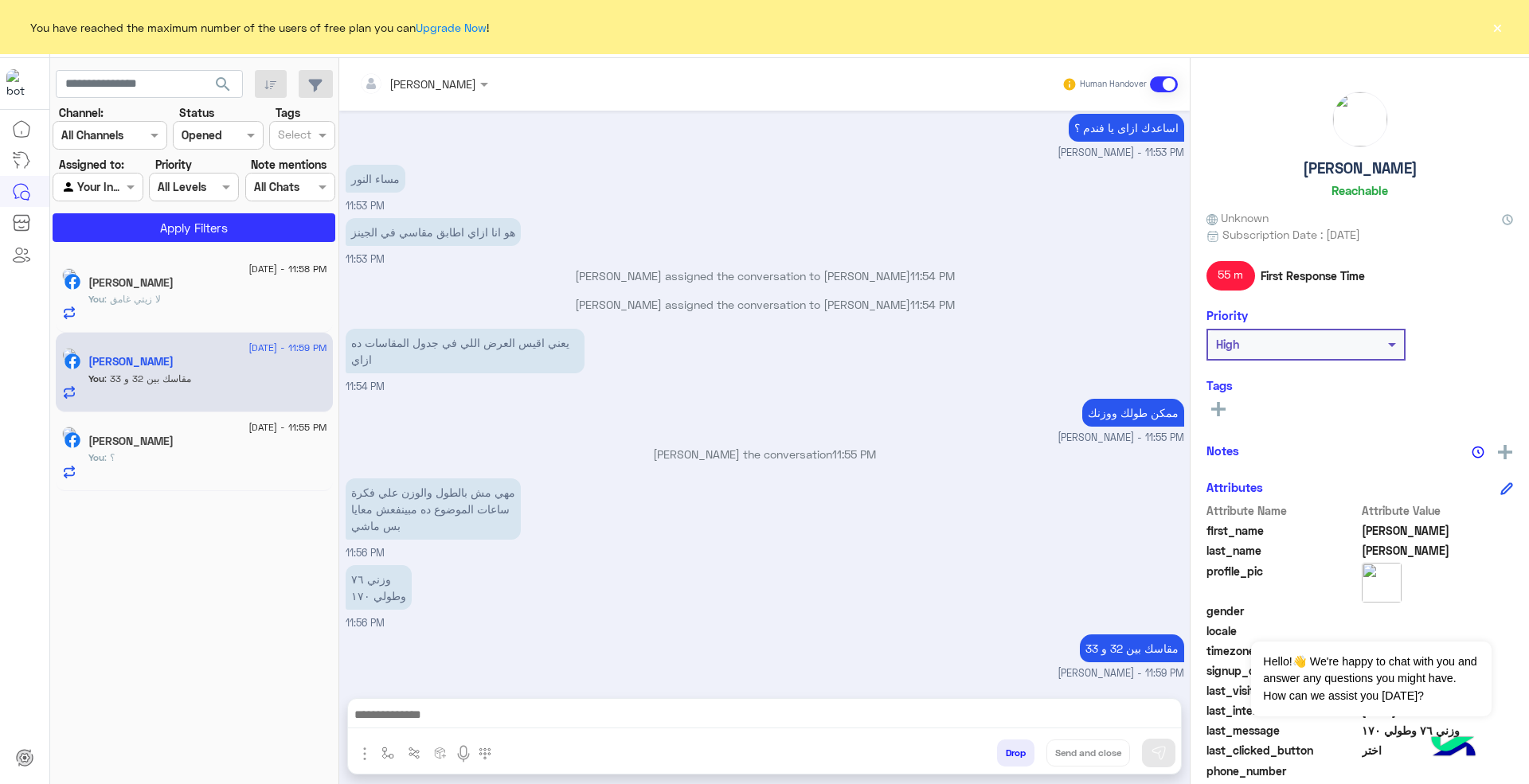
scroll to position [753, 0]
click at [1004, 751] on button "Drop" at bounding box center [1015, 753] width 38 height 28
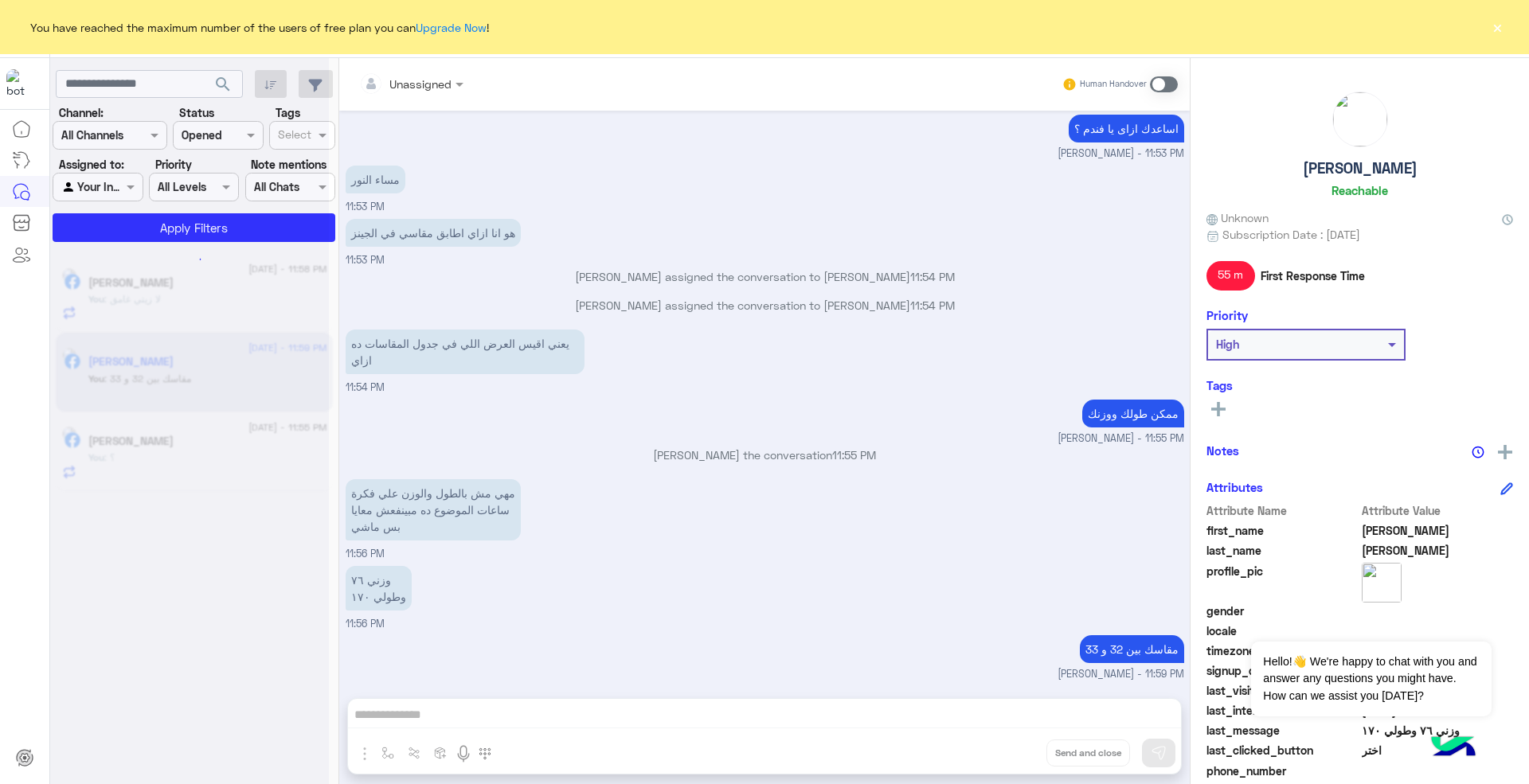
scroll to position [783, 0]
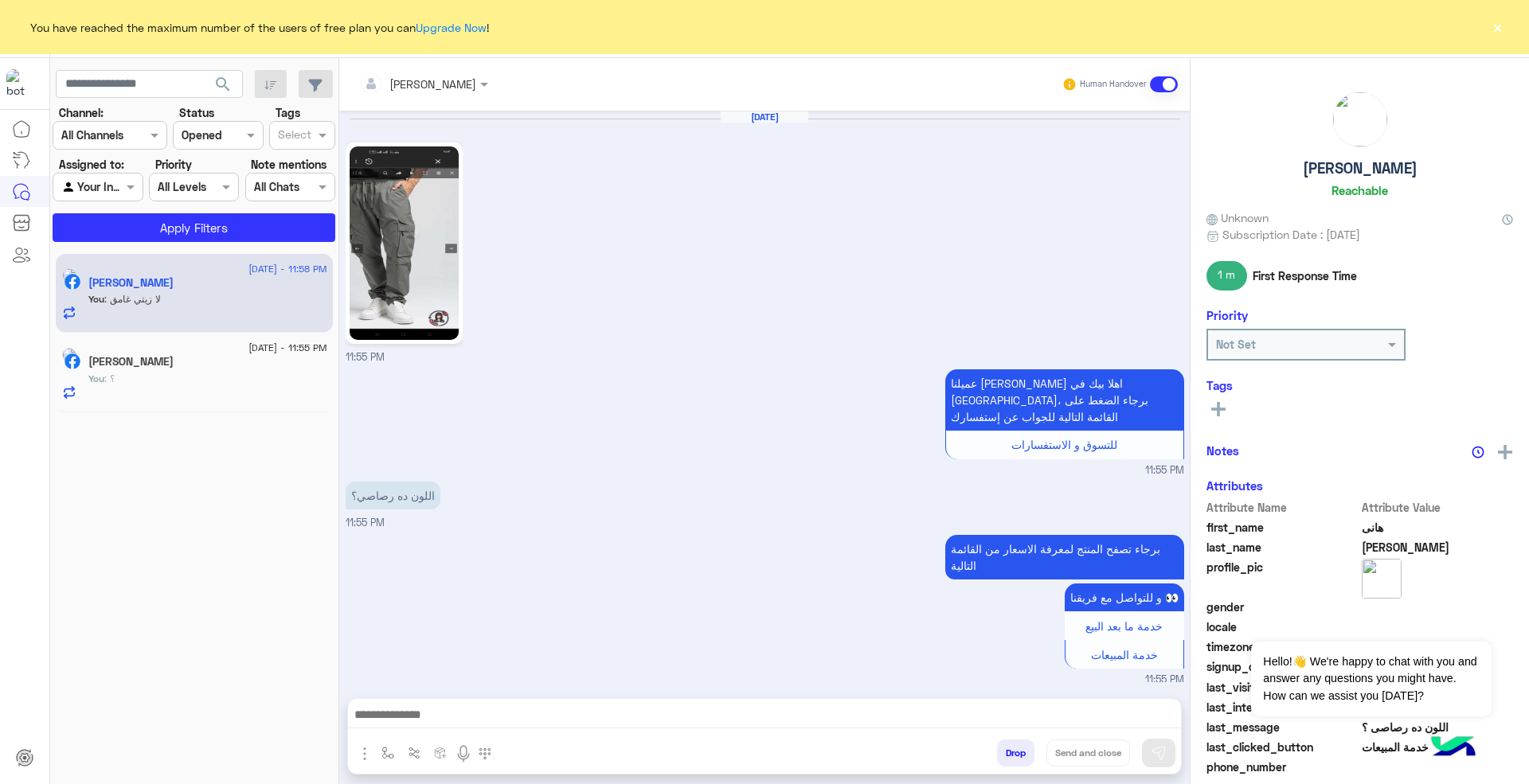
scroll to position [816, 0]
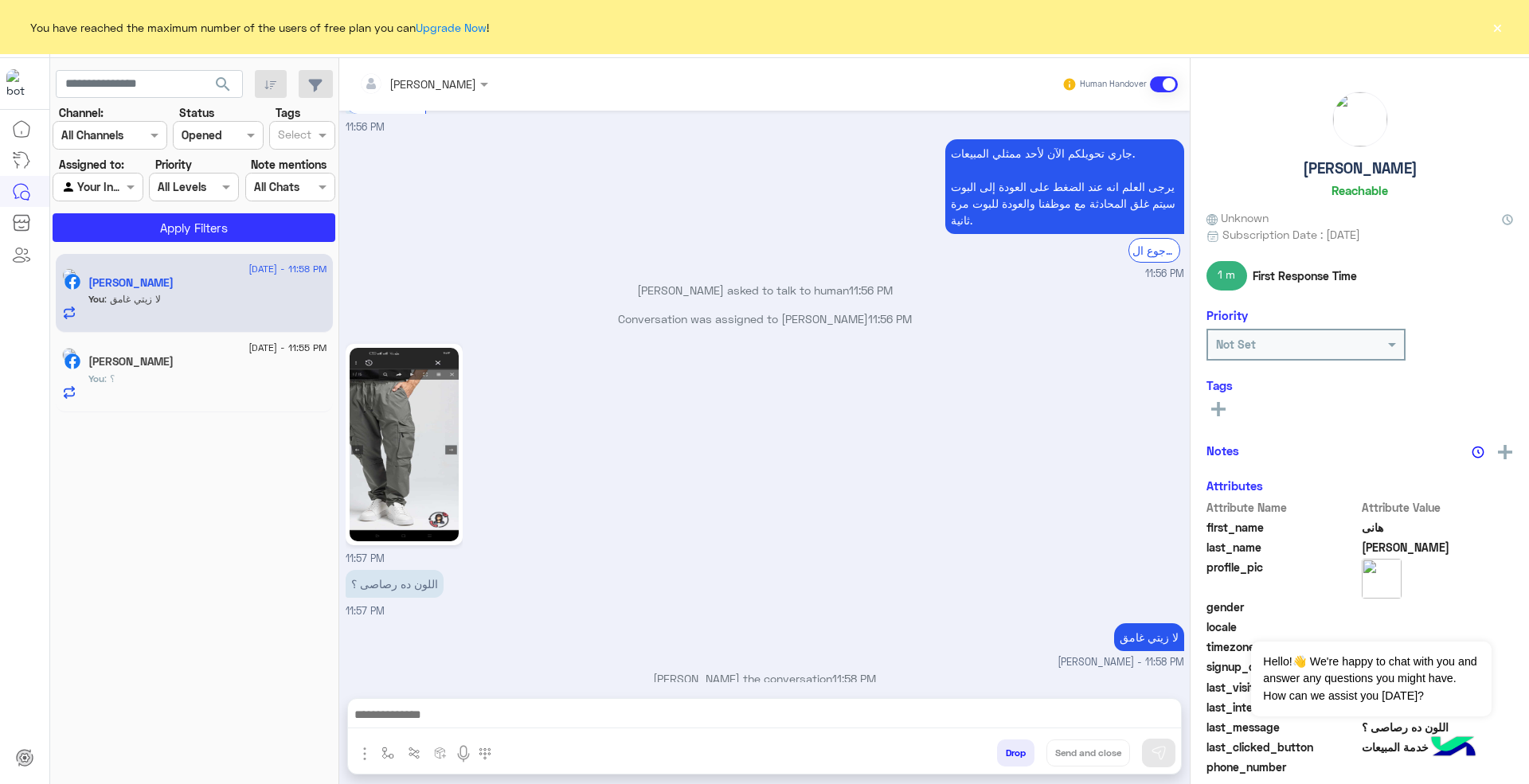
click at [1007, 755] on button "Drop" at bounding box center [1015, 753] width 38 height 28
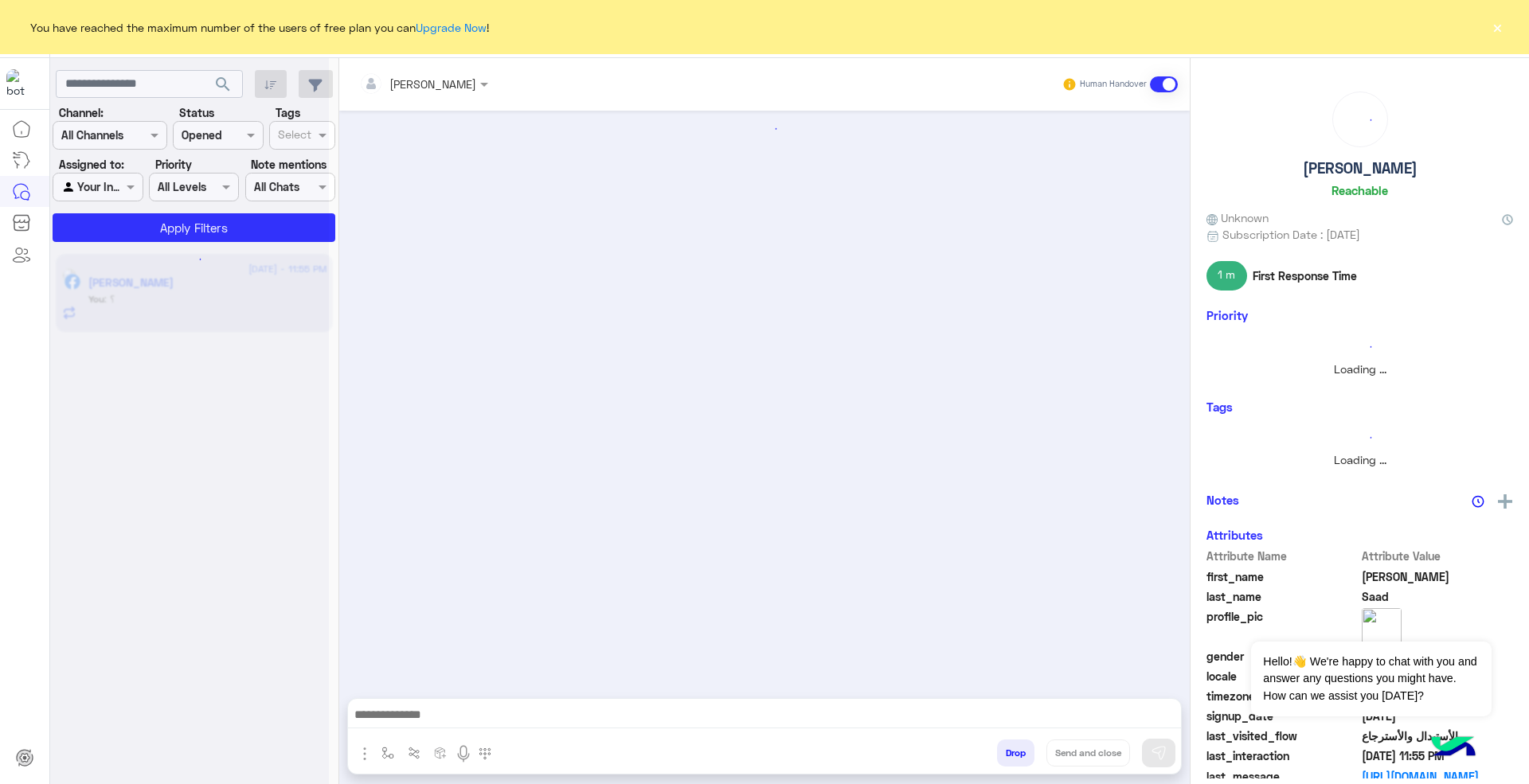
scroll to position [638, 0]
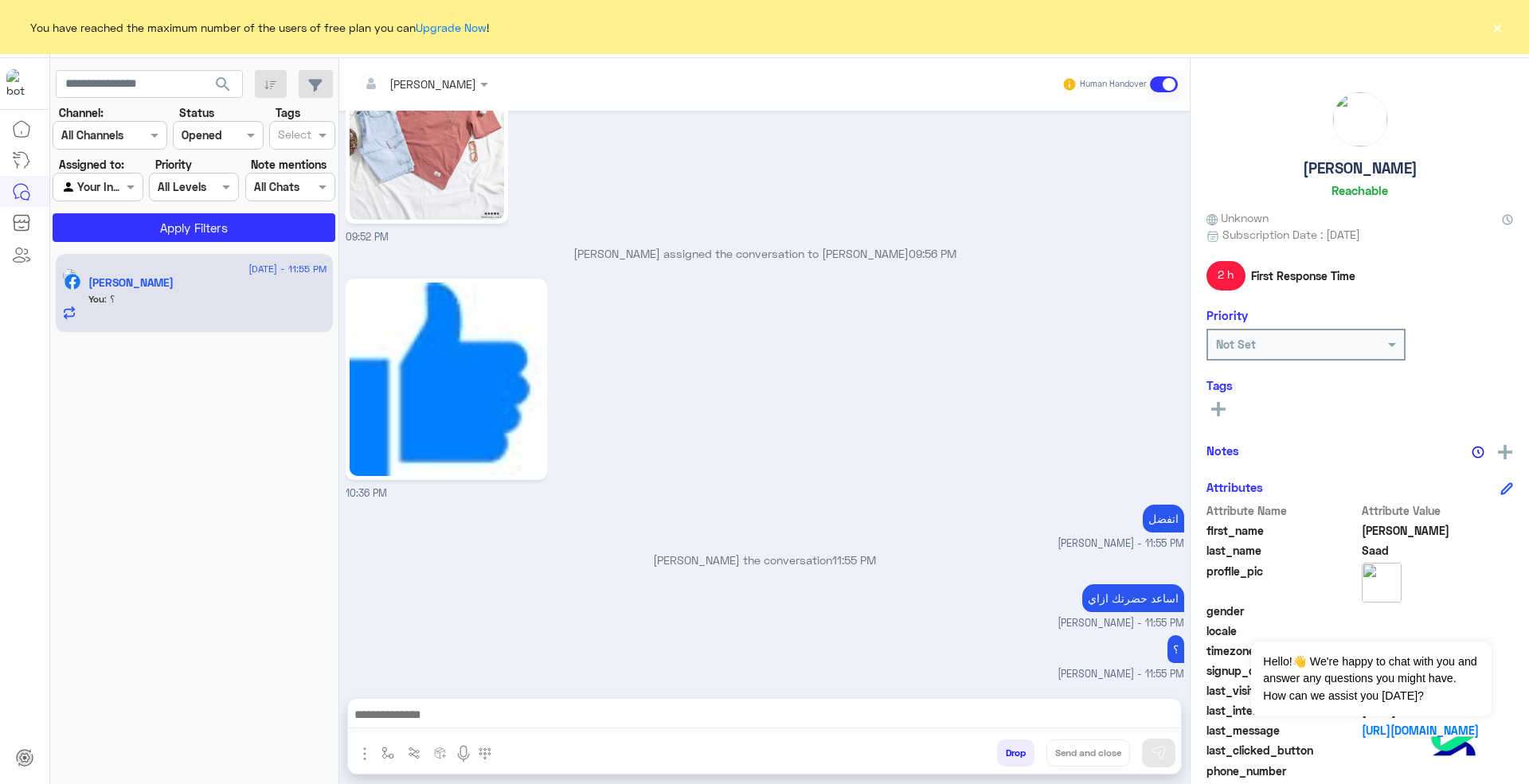
click at [992, 742] on div "Drop Send and close" at bounding box center [842, 756] width 678 height 35
click at [1014, 750] on button "Drop" at bounding box center [1015, 753] width 38 height 28
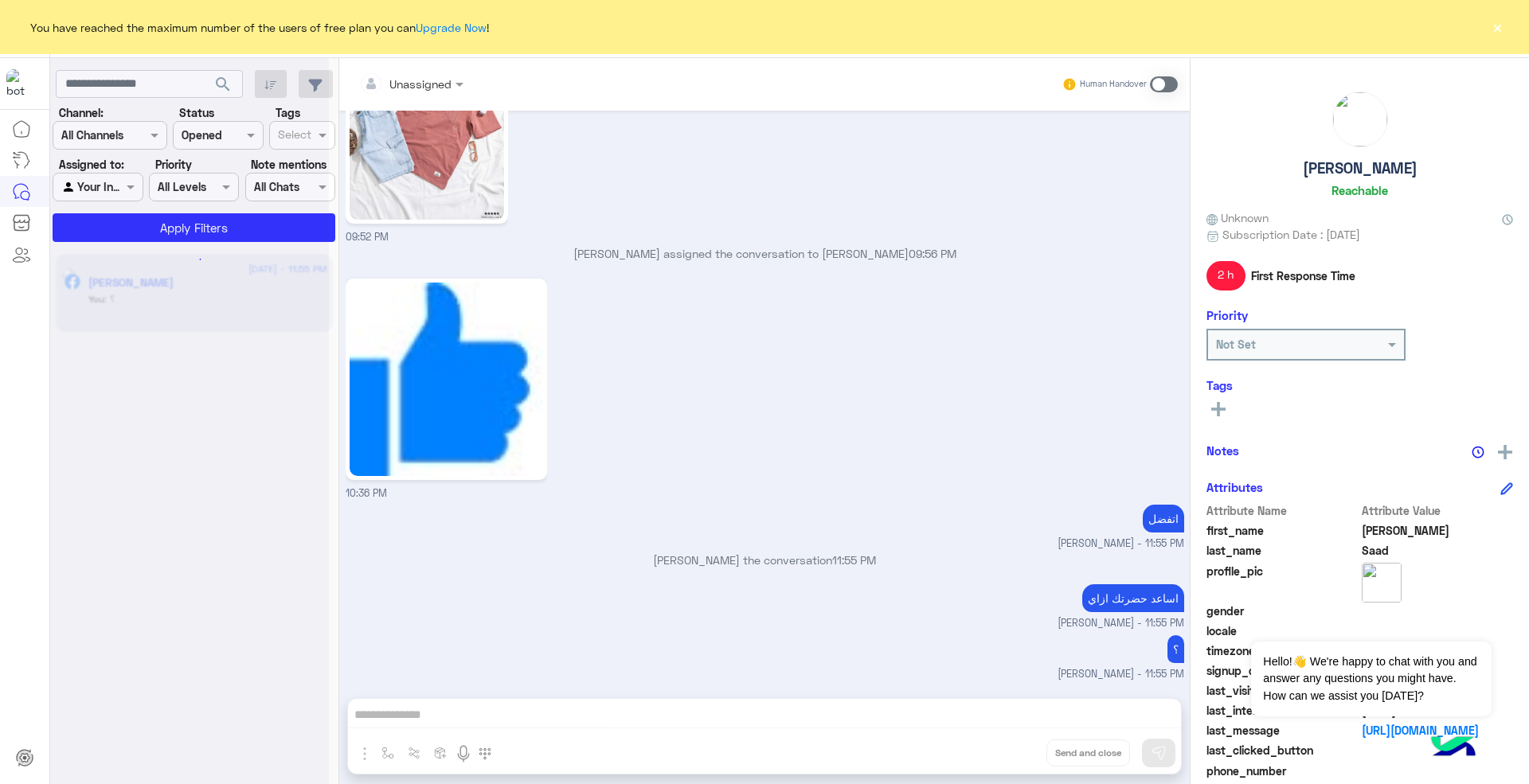
scroll to position [667, 0]
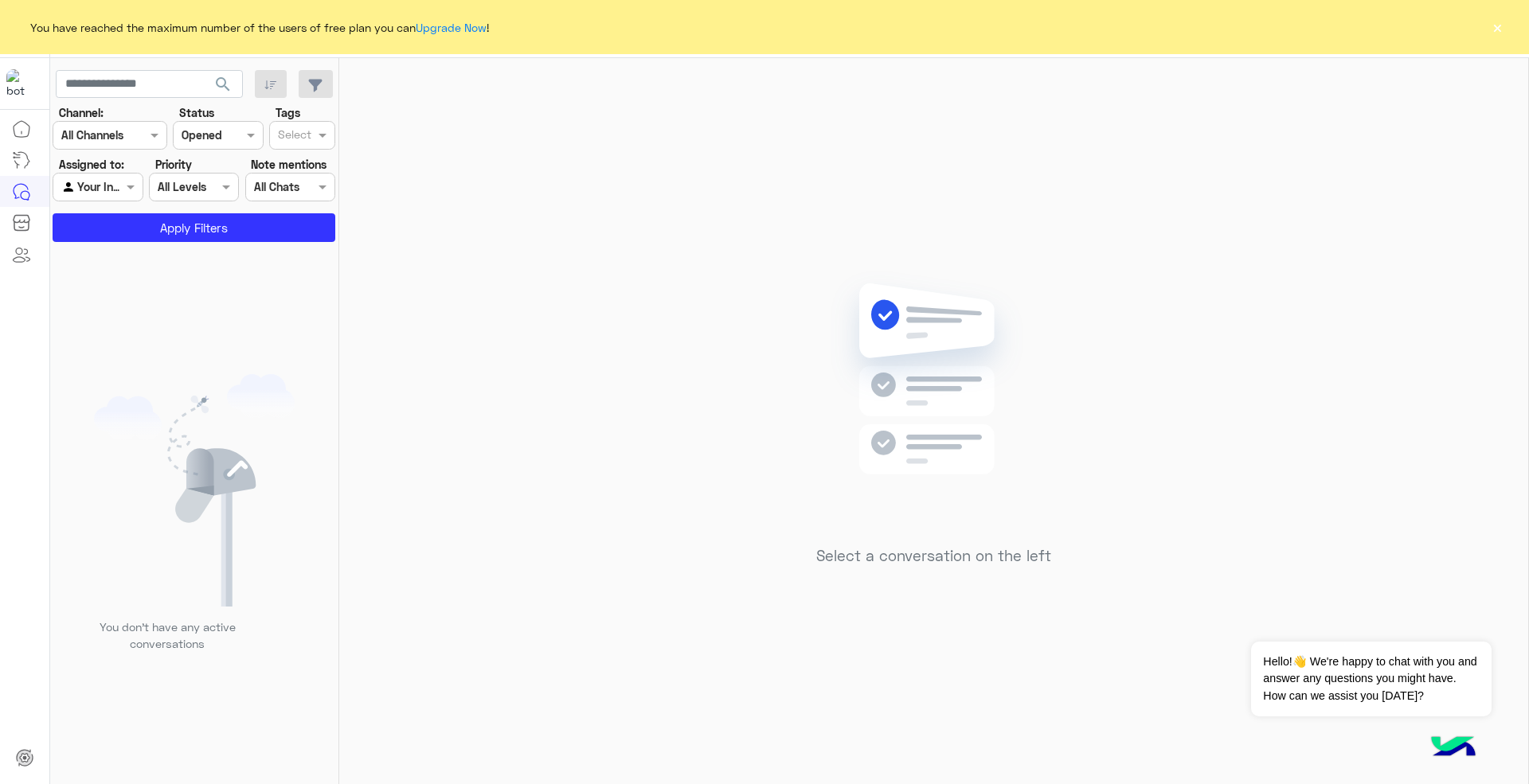
click at [1499, 26] on button "×" at bounding box center [1496, 27] width 16 height 16
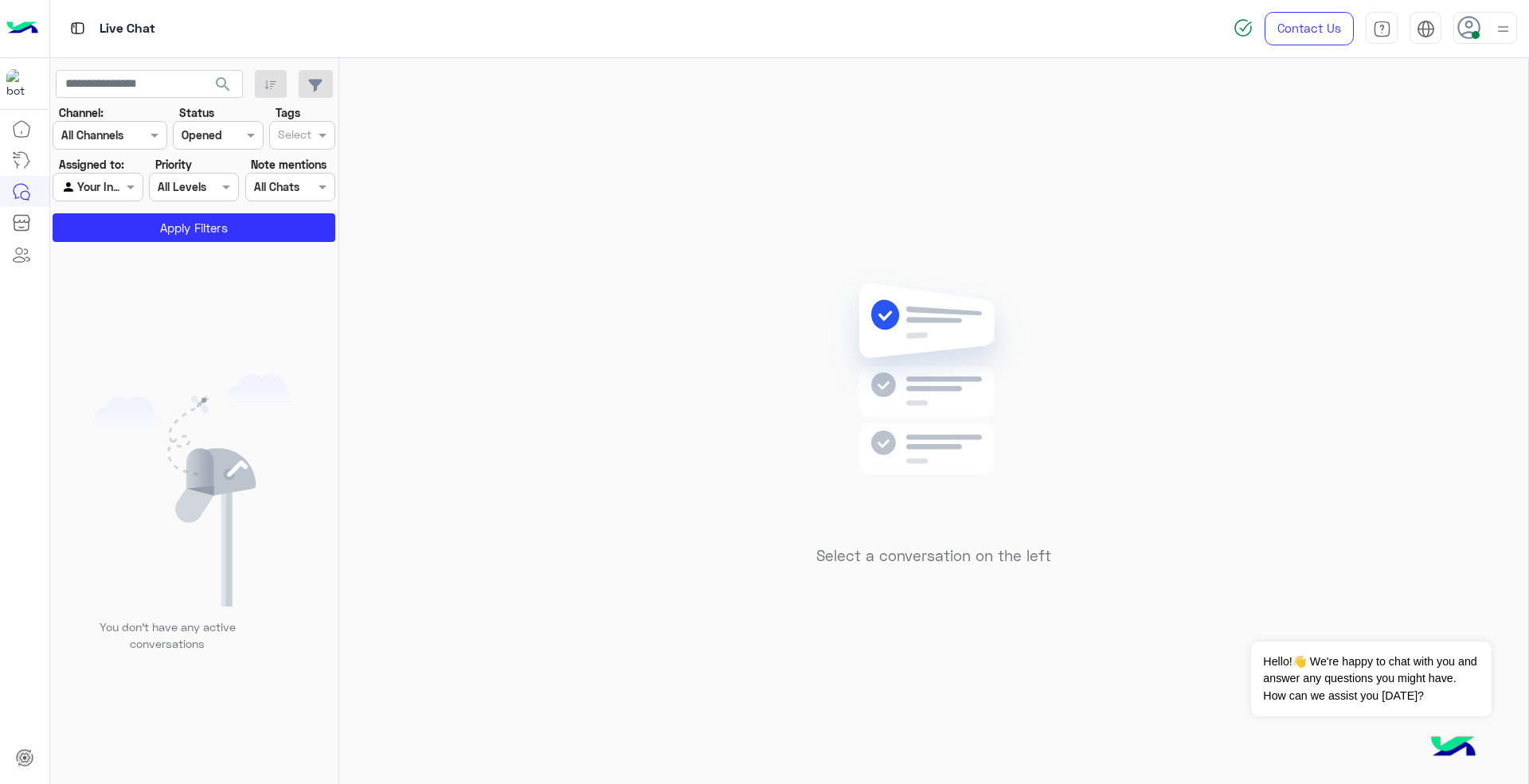
click at [1468, 33] on icon at bounding box center [1468, 28] width 24 height 24
click at [1402, 225] on label "Offline" at bounding box center [1416, 226] width 173 height 28
